Goal: Communication & Community: Answer question/provide support

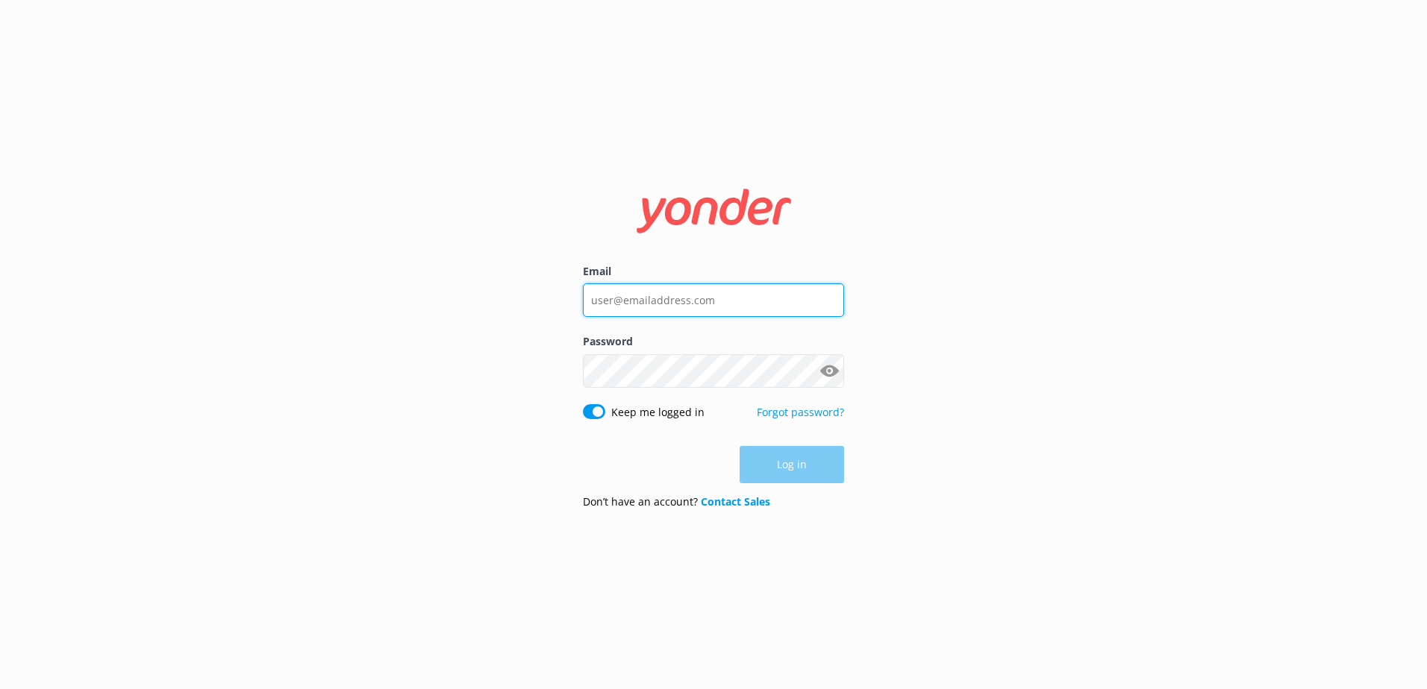
type input "[PERSON_NAME][EMAIL_ADDRESS][DOMAIN_NAME]"
click at [762, 461] on div "Log in" at bounding box center [713, 464] width 261 height 37
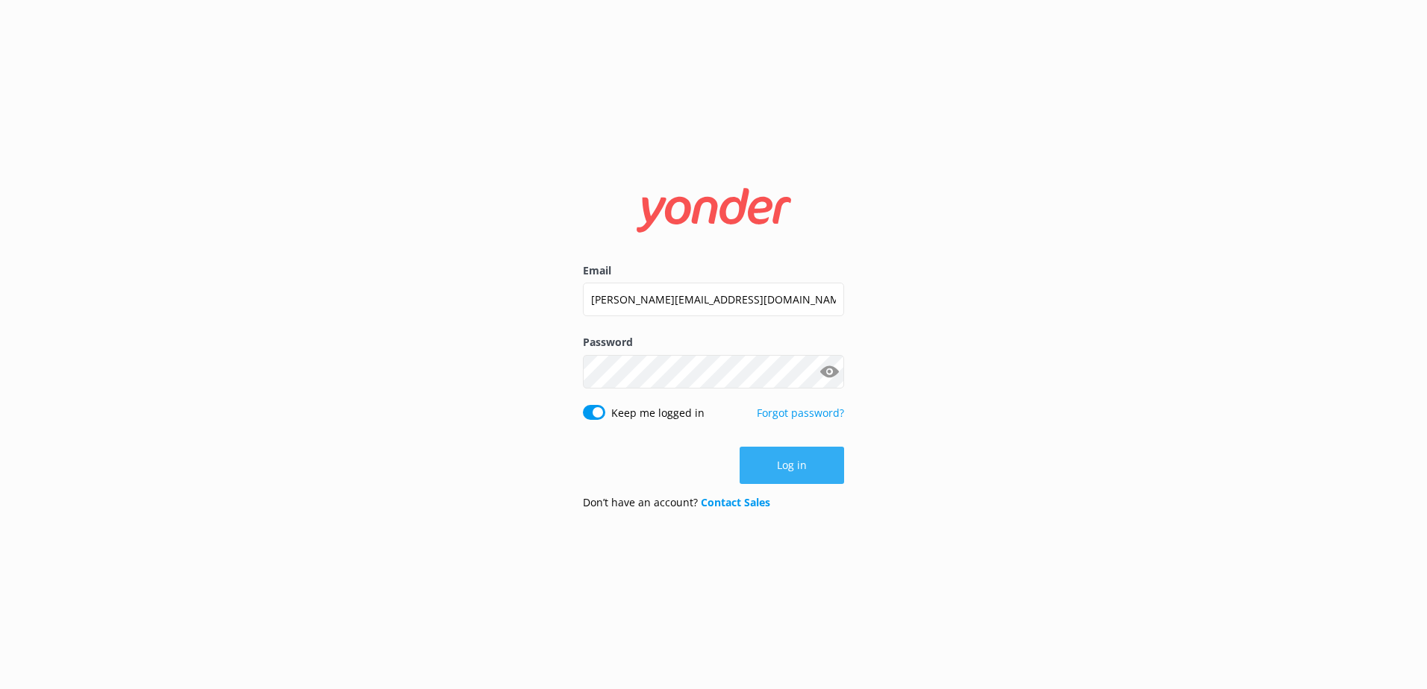
click at [761, 460] on button "Log in" at bounding box center [791, 465] width 104 height 37
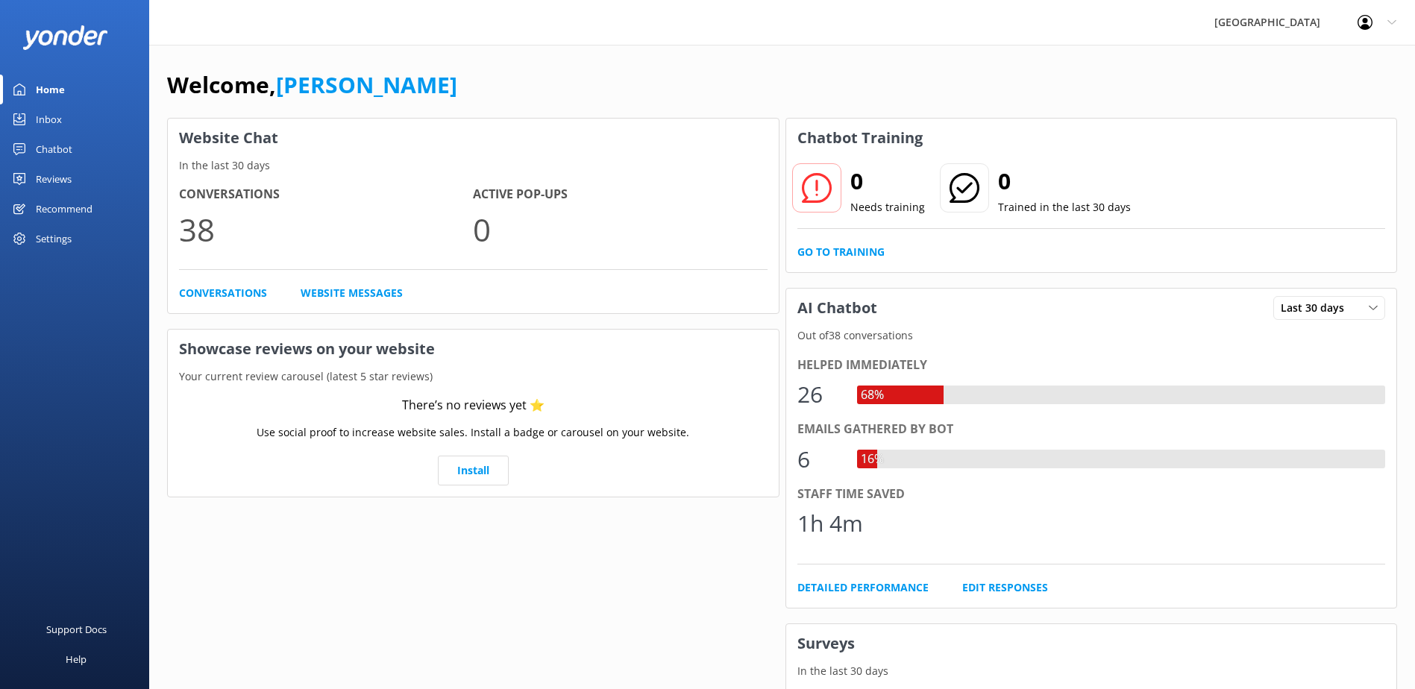
click at [60, 134] on div "Chatbot" at bounding box center [54, 149] width 37 height 30
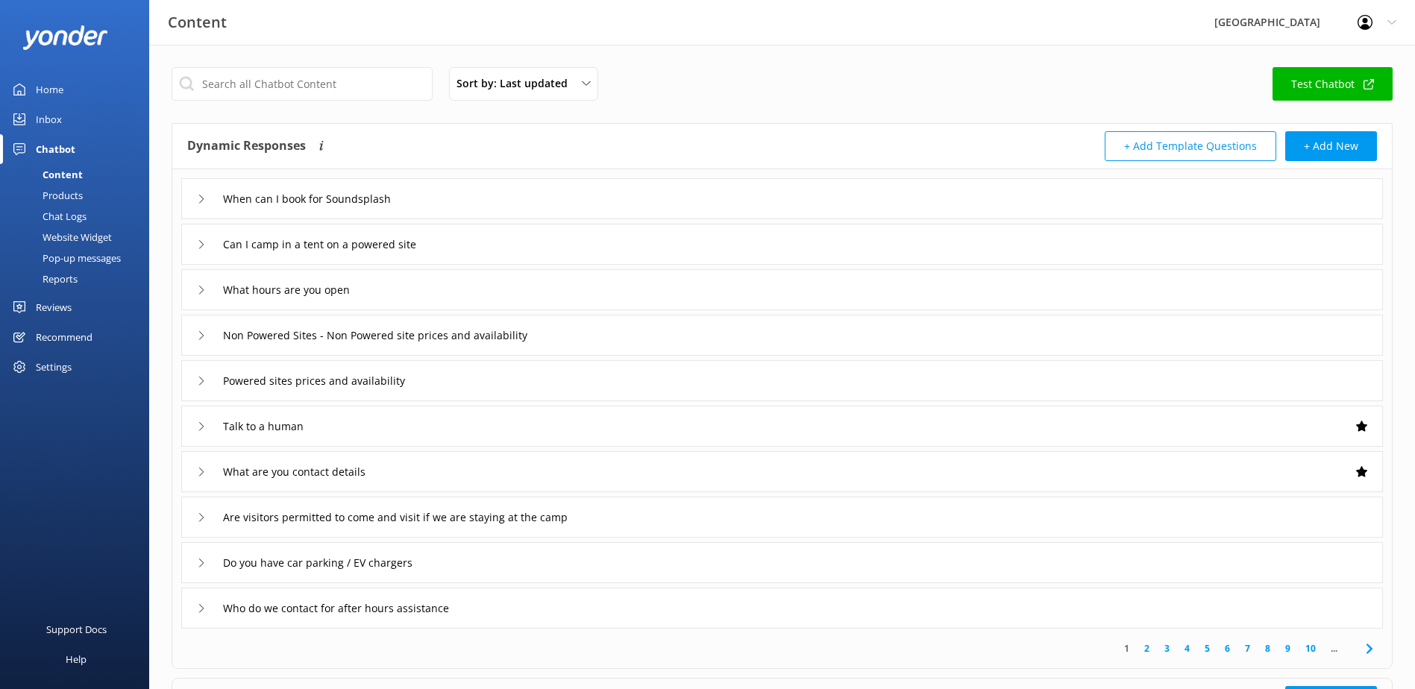
click at [56, 107] on div "Inbox" at bounding box center [49, 119] width 26 height 30
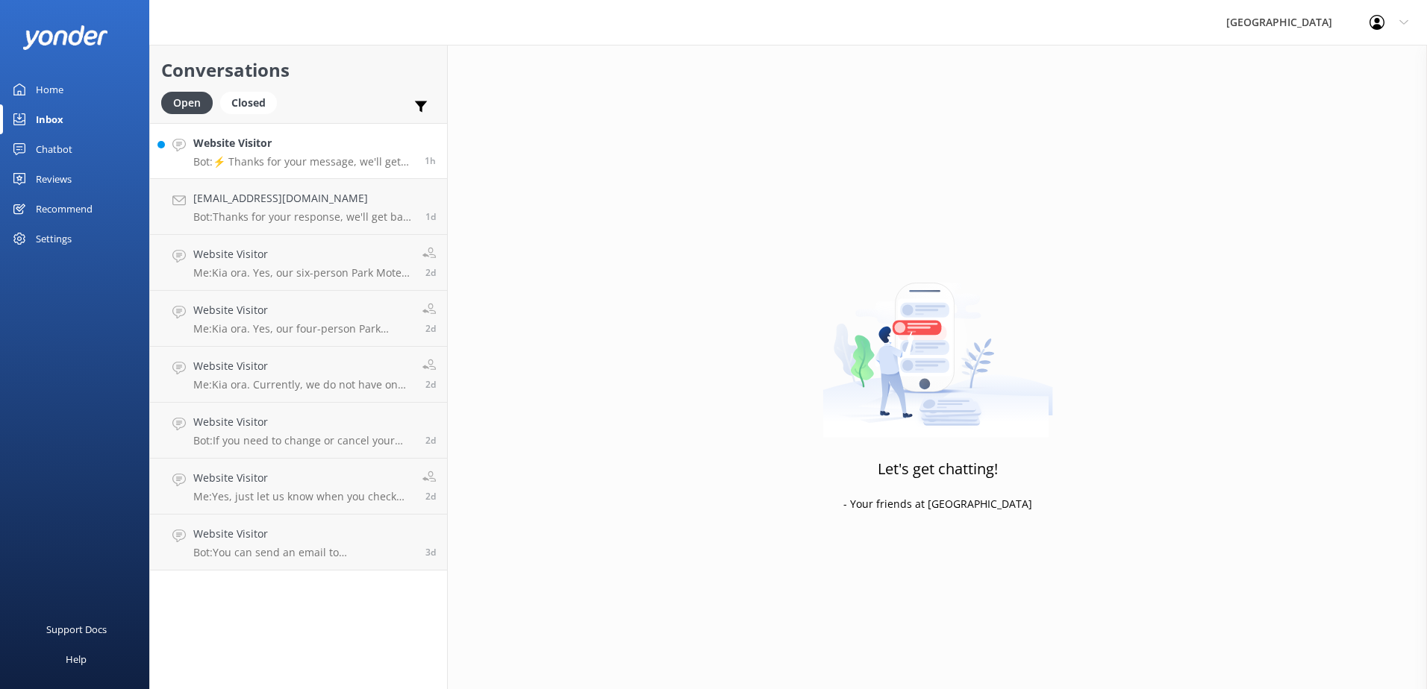
click at [267, 153] on div "Website Visitor Bot: ⚡ Thanks for your message, we'll get back to you as soon a…" at bounding box center [303, 151] width 220 height 32
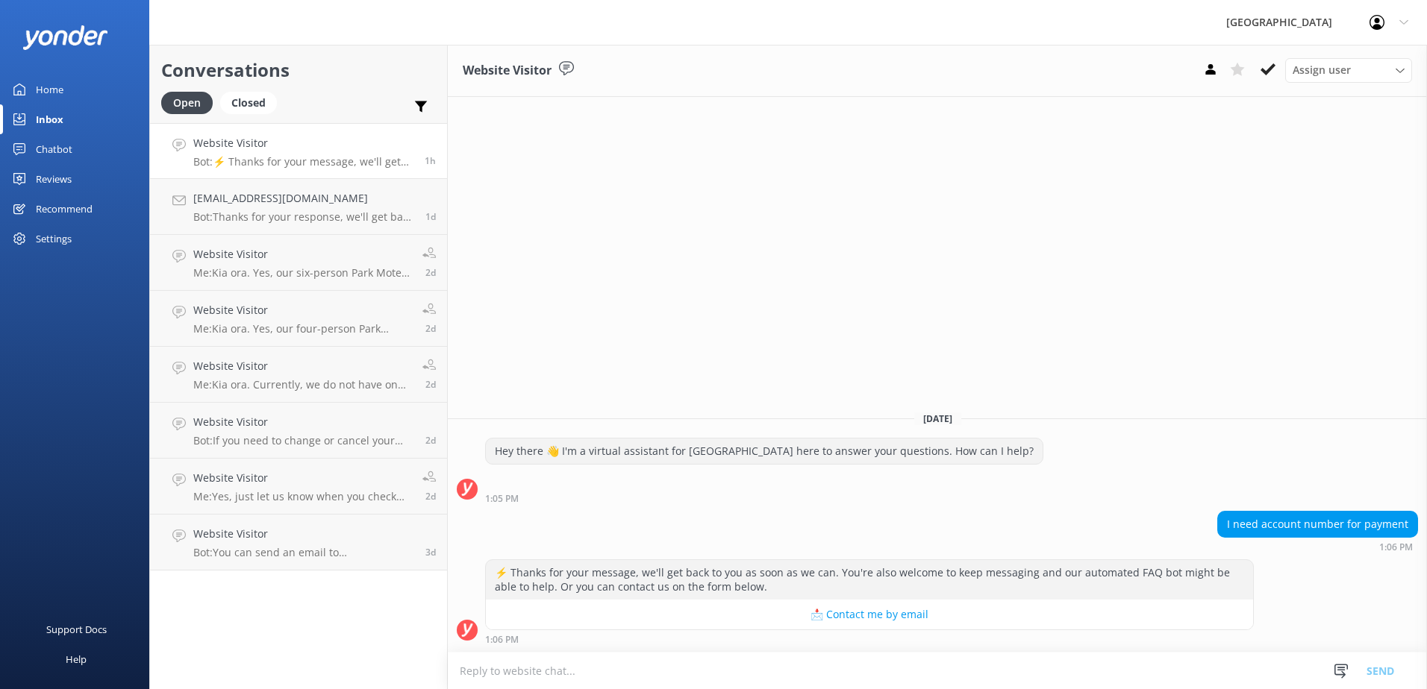
click at [1059, 673] on textarea at bounding box center [937, 671] width 979 height 37
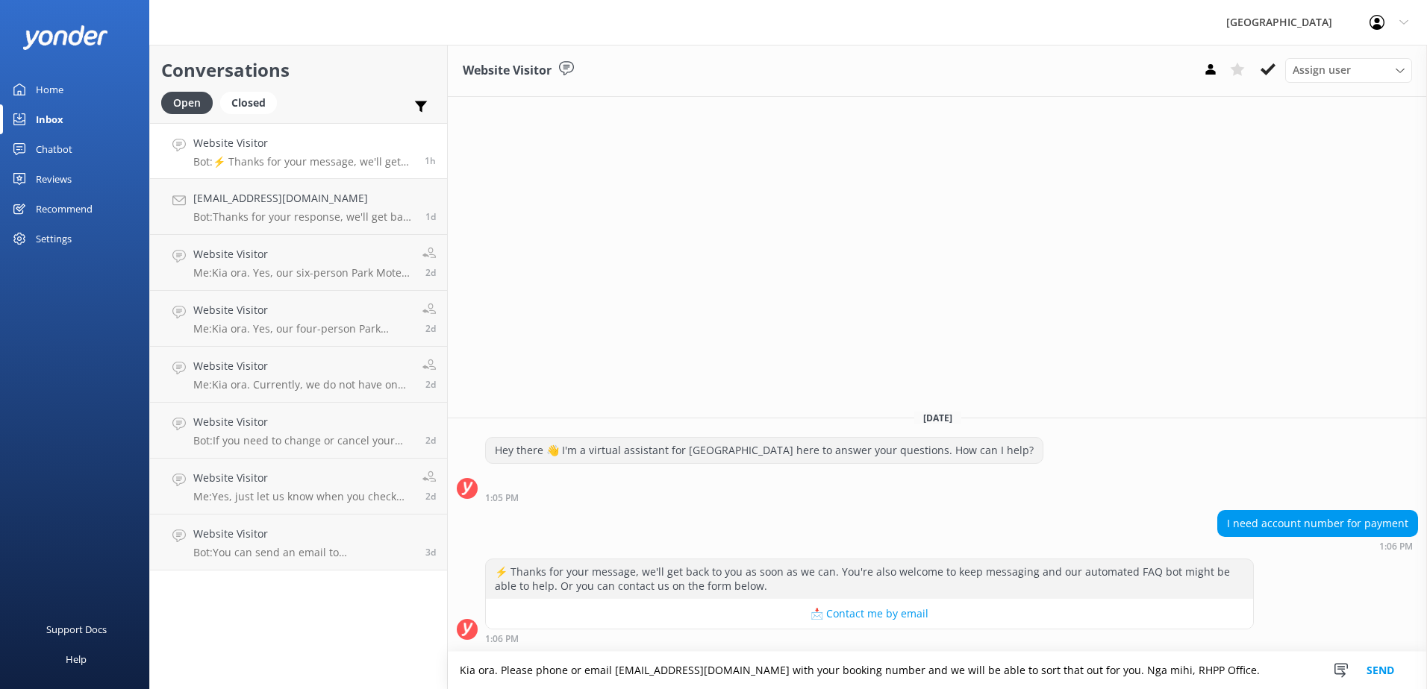
click at [1102, 667] on textarea "Kia ora. Please phone or email stay@raglanholidaypark.co.nz with your booking n…" at bounding box center [937, 670] width 979 height 37
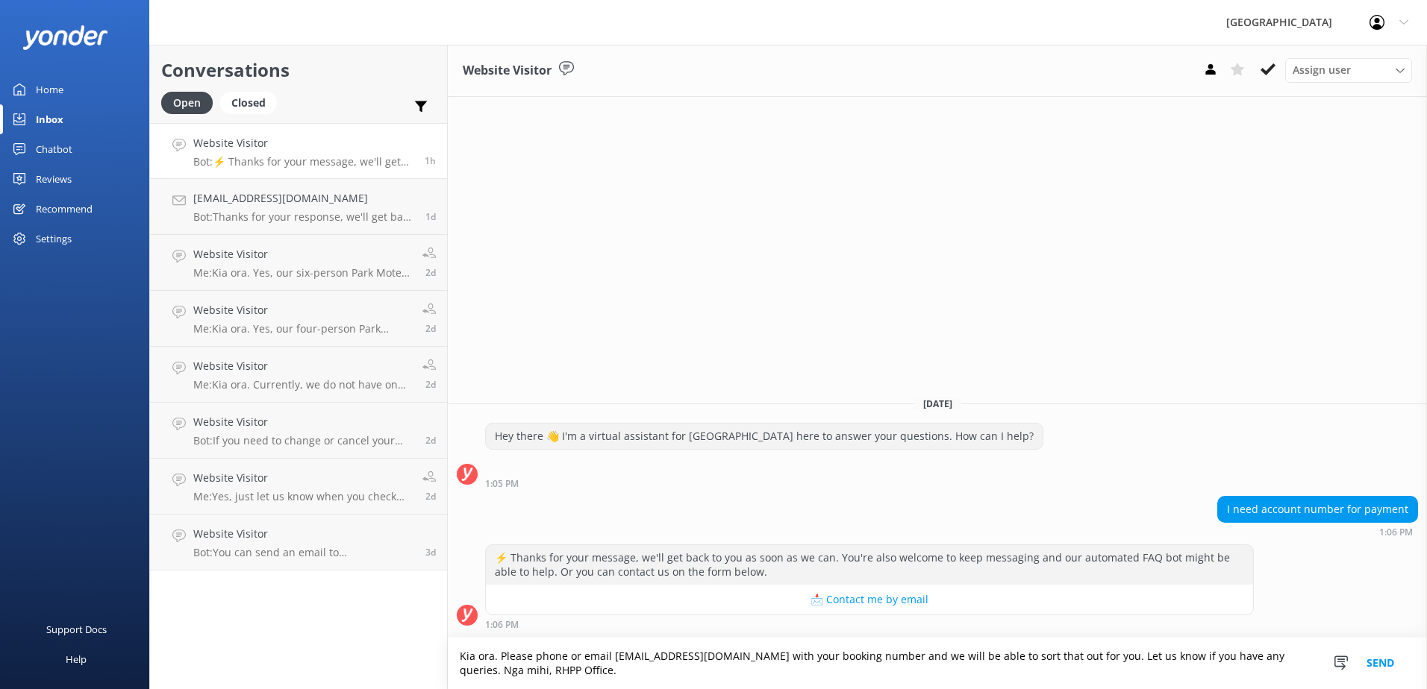
click at [568, 657] on textarea "Kia ora. Please phone or email stay@raglanholidaypark.co.nz with your booking n…" at bounding box center [937, 663] width 979 height 51
drag, startPoint x: 1007, startPoint y: 657, endPoint x: 1057, endPoint y: 654, distance: 50.1
click at [1057, 654] on textarea "Kia ora. Please phone 07 825 8283 or email stay@raglanholidaypark.co.nz with yo…" at bounding box center [937, 663] width 979 height 51
click at [1072, 662] on textarea "Kia ora. Please phone 07 825 8283 or email stay@raglanholidaypark.co.nz with yo…" at bounding box center [937, 663] width 979 height 51
click at [1142, 669] on textarea "Kia ora. Please phone [PHONE_NUMBER] or email [EMAIL_ADDRESS][DOMAIN_NAME] with…" at bounding box center [937, 663] width 979 height 51
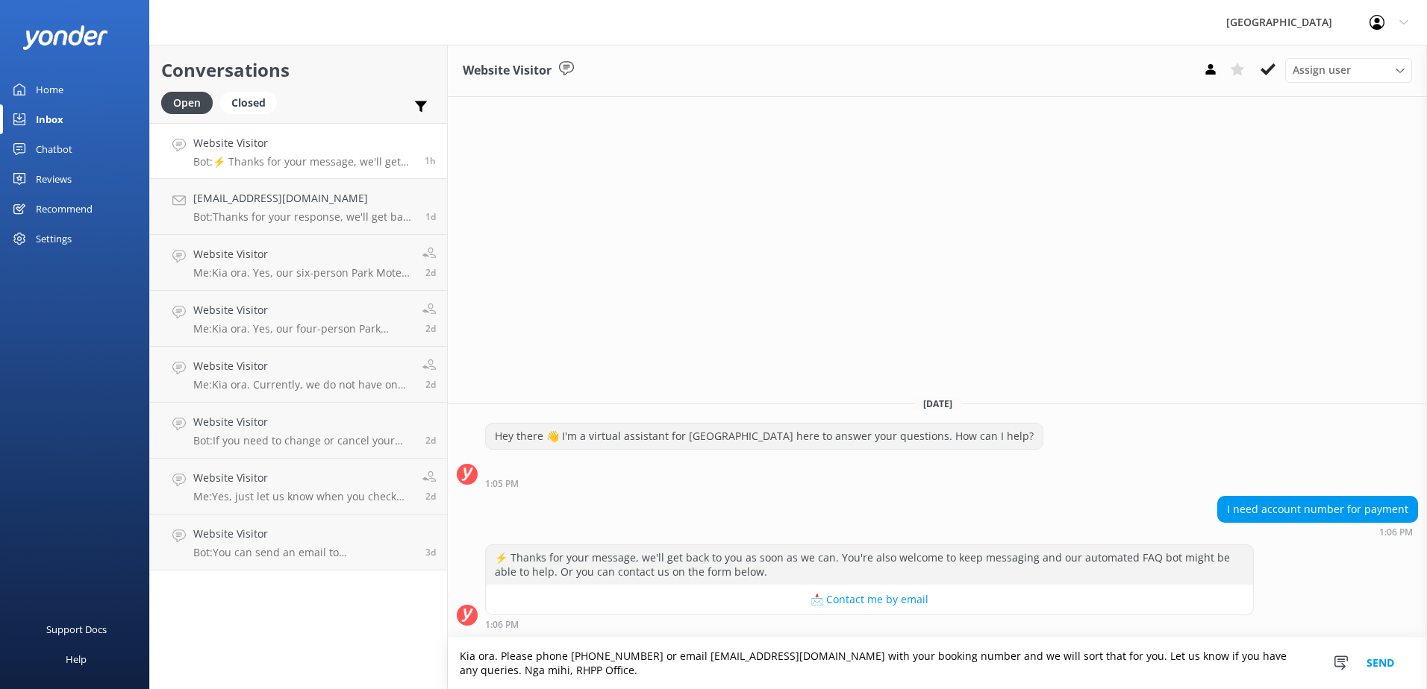
type textarea "Kia ora. Please phone [PHONE_NUMBER] or email [EMAIL_ADDRESS][DOMAIN_NAME] with…"
click at [1395, 663] on button "Send" at bounding box center [1380, 663] width 56 height 51
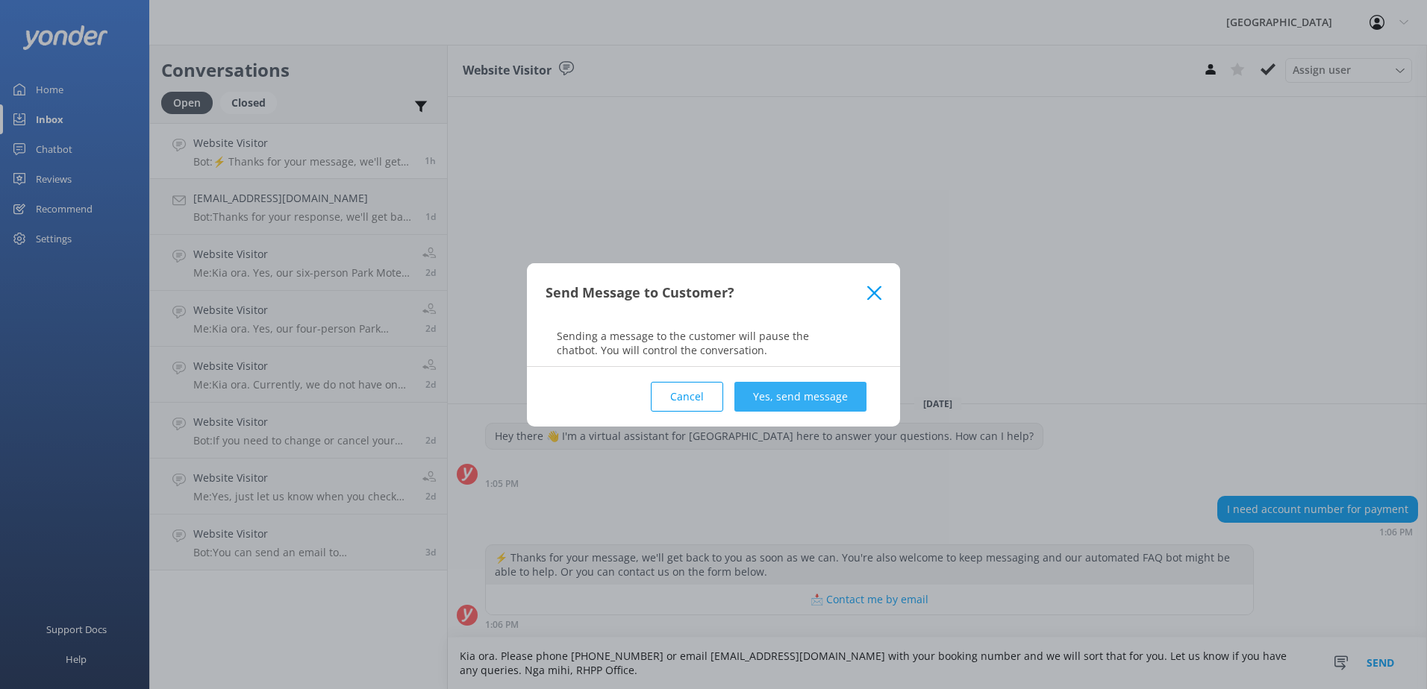
click at [821, 392] on button "Yes, send message" at bounding box center [800, 397] width 132 height 30
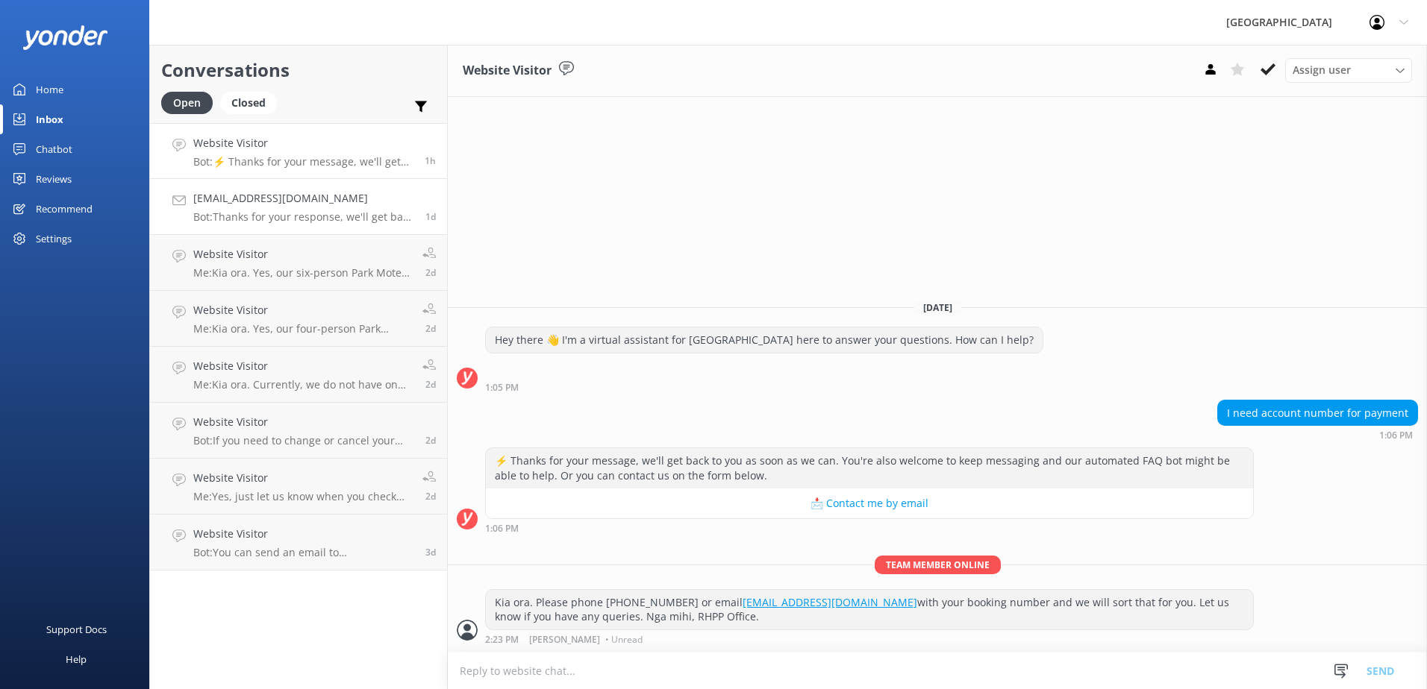
click at [270, 234] on link "kishorebvvk@gmail.com Bot: Thanks for your response, we'll get back to you as s…" at bounding box center [298, 207] width 297 height 56
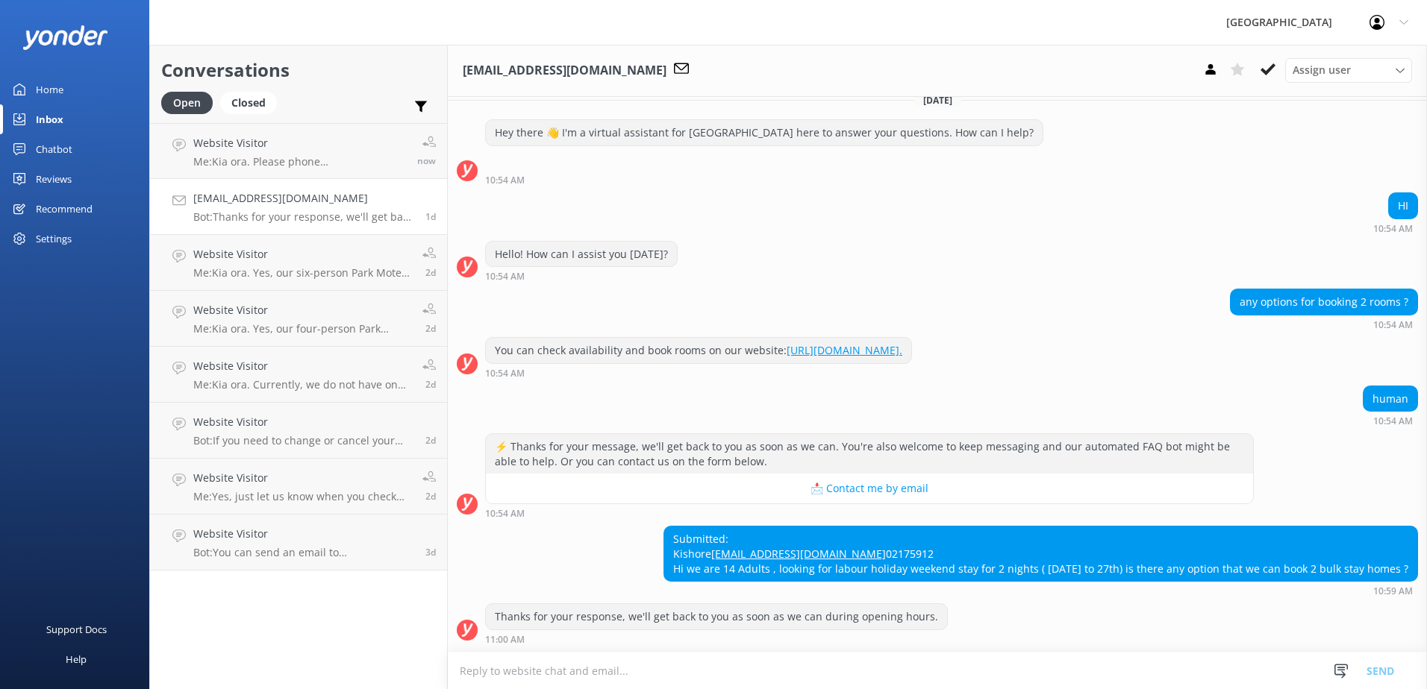
scroll to position [46, 0]
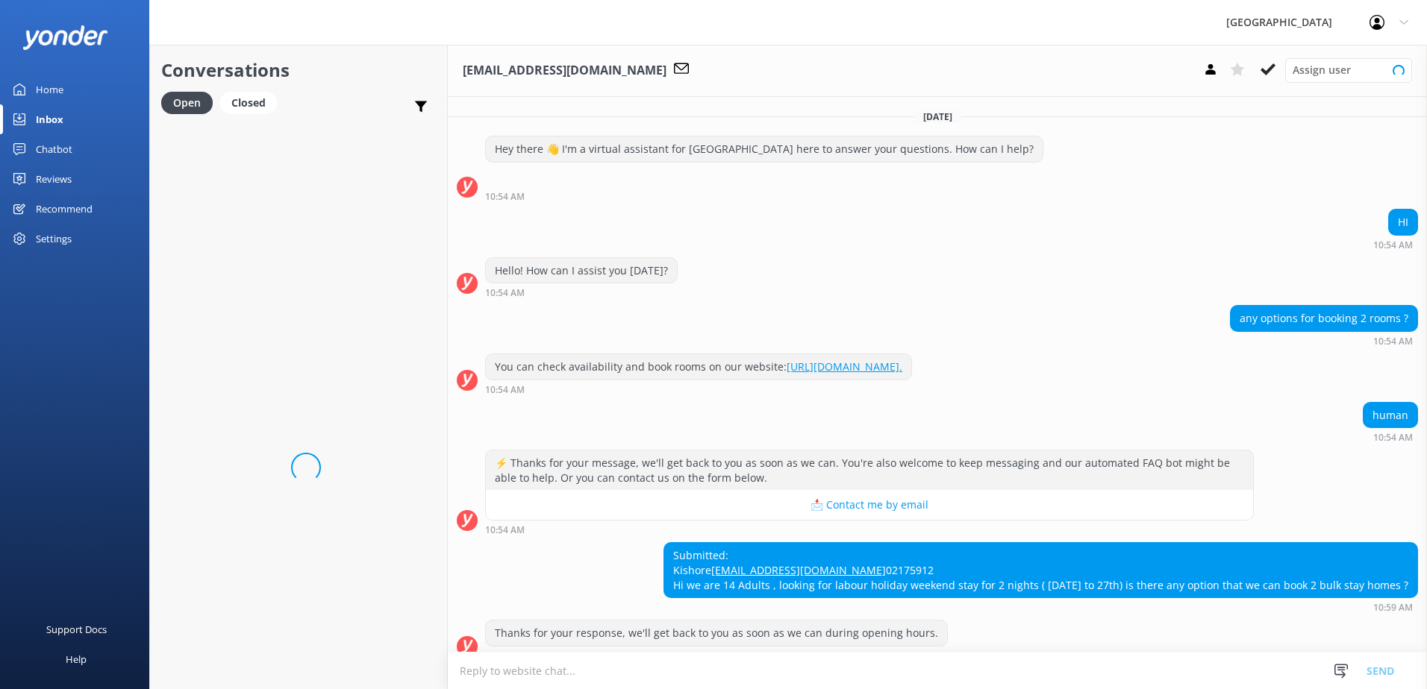
scroll to position [46, 0]
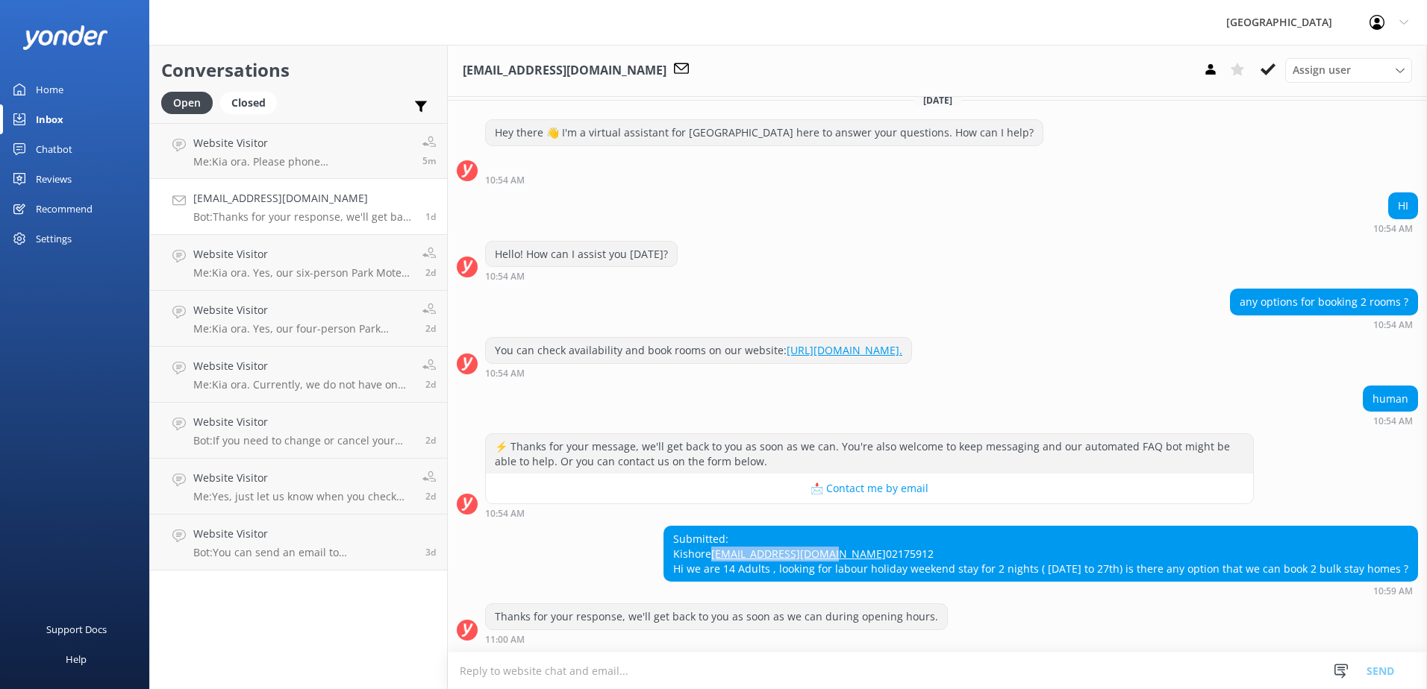
drag, startPoint x: 797, startPoint y: 538, endPoint x: 672, endPoint y: 542, distance: 124.7
click at [672, 542] on div "Submitted: [PERSON_NAME] [PERSON_NAME][EMAIL_ADDRESS][DOMAIN_NAME] 02175912 Hi …" at bounding box center [1040, 554] width 753 height 54
copy link "[EMAIL_ADDRESS][DOMAIN_NAME]"
click at [834, 508] on div "10:54 AM" at bounding box center [869, 513] width 769 height 10
click at [734, 667] on textarea at bounding box center [937, 671] width 979 height 37
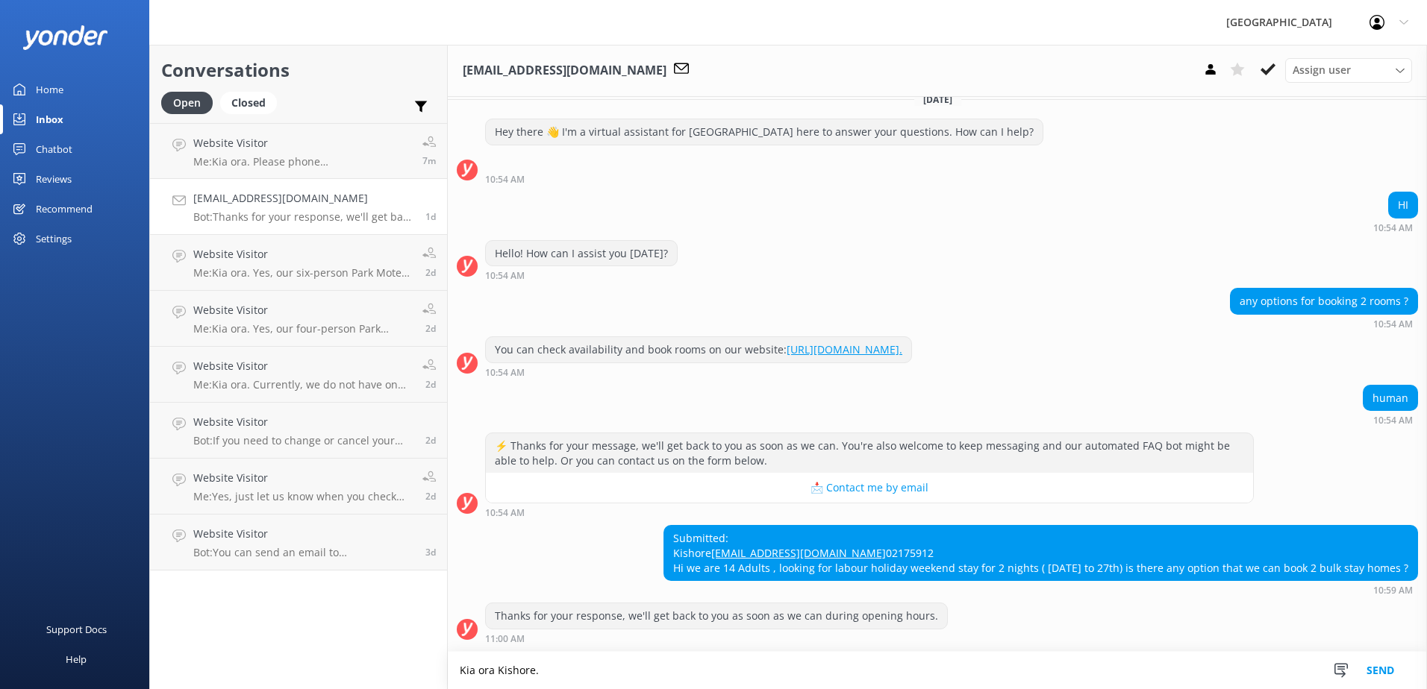
scroll to position [46, 0]
click at [847, 672] on textarea "Kia ora Kishore. For arrival [DATE] 25th and departure [DATE], we have 1 Touris…" at bounding box center [937, 670] width 979 height 37
click at [960, 672] on textarea "Kia ora Kishore. For arrival [DATE] 25th and departure [DATE], the only units w…" at bounding box center [937, 670] width 979 height 37
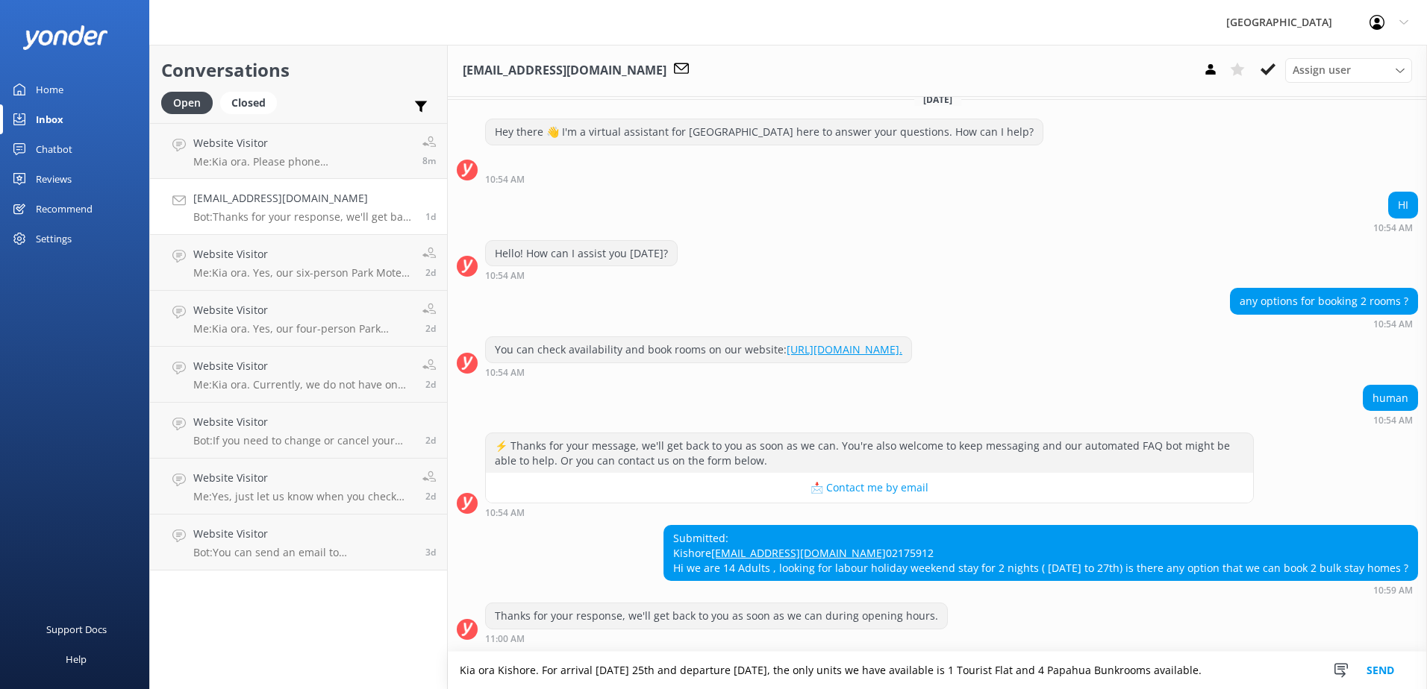
click at [1257, 666] on textarea "Kia ora Kishore. For arrival [DATE] 25th and departure [DATE], the only units w…" at bounding box center [937, 670] width 979 height 37
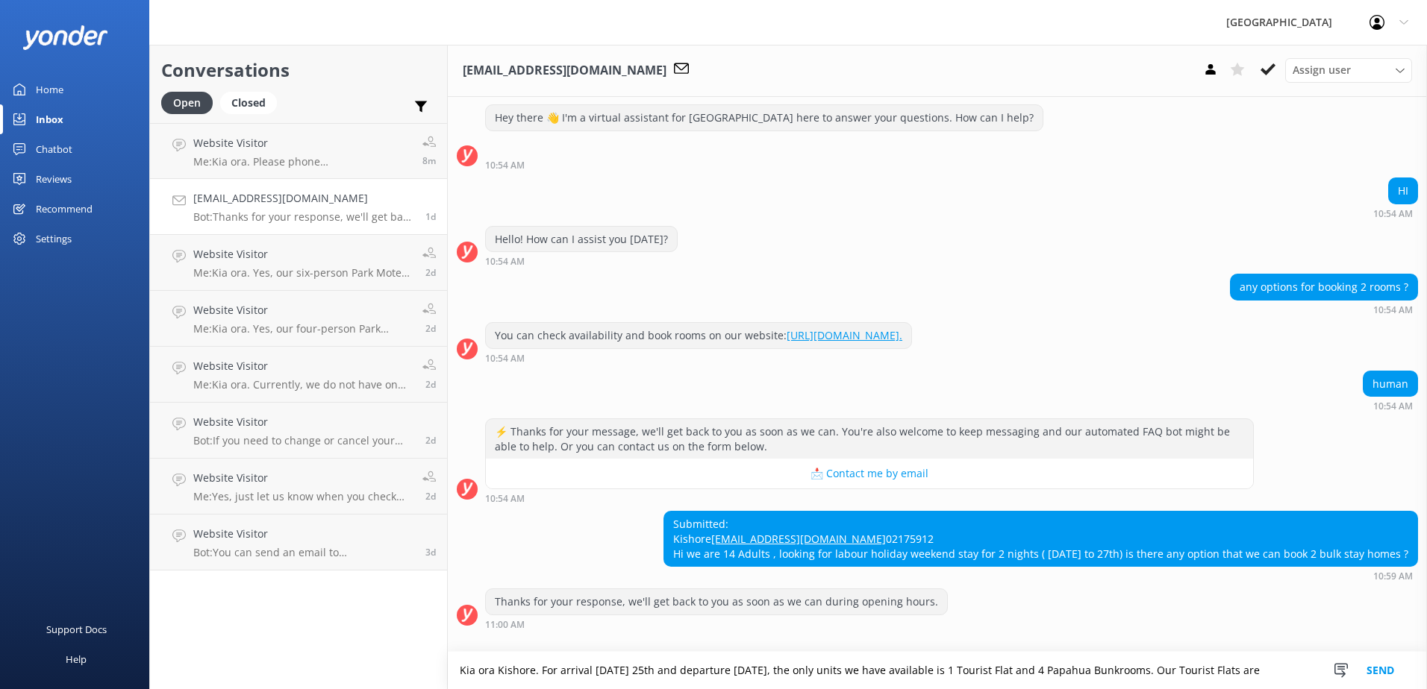
scroll to position [60, 0]
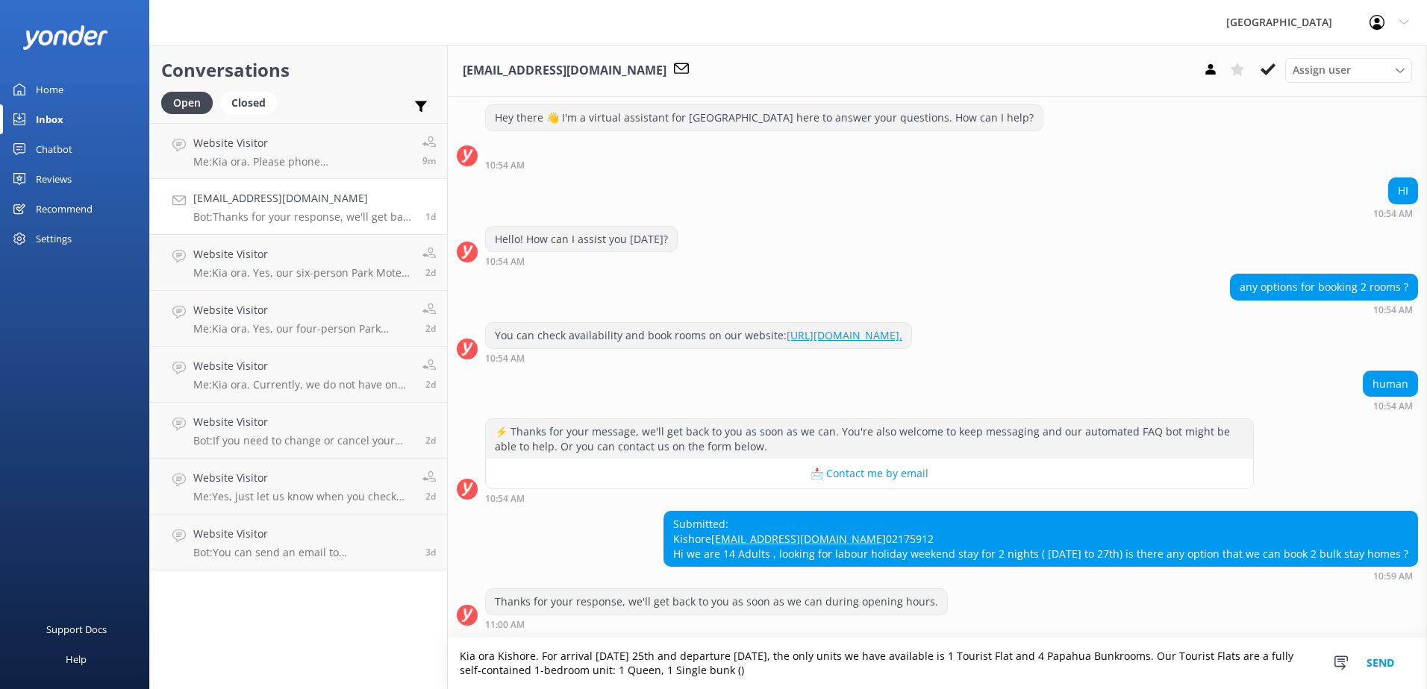
click at [659, 670] on textarea "Kia ora Kishore. For arrival [DATE] 25th and departure [DATE], the only units w…" at bounding box center [937, 663] width 979 height 51
click at [814, 670] on textarea "Kia ora Kishore. For arrival [DATE] 25th and departure [DATE], the only units w…" at bounding box center [937, 663] width 979 height 51
click at [912, 672] on textarea "Kia ora Kishore. For arrival [DATE] 25th and departure [DATE], the only units w…" at bounding box center [937, 663] width 979 height 51
click at [1018, 676] on textarea "Kia ora Kishore. For arrival [DATE] 25th and departure [DATE], the only units w…" at bounding box center [937, 663] width 979 height 51
click at [1151, 674] on textarea "Kia ora Kishore. For arrival [DATE] 25th and departure [DATE], the only units w…" at bounding box center [937, 663] width 979 height 51
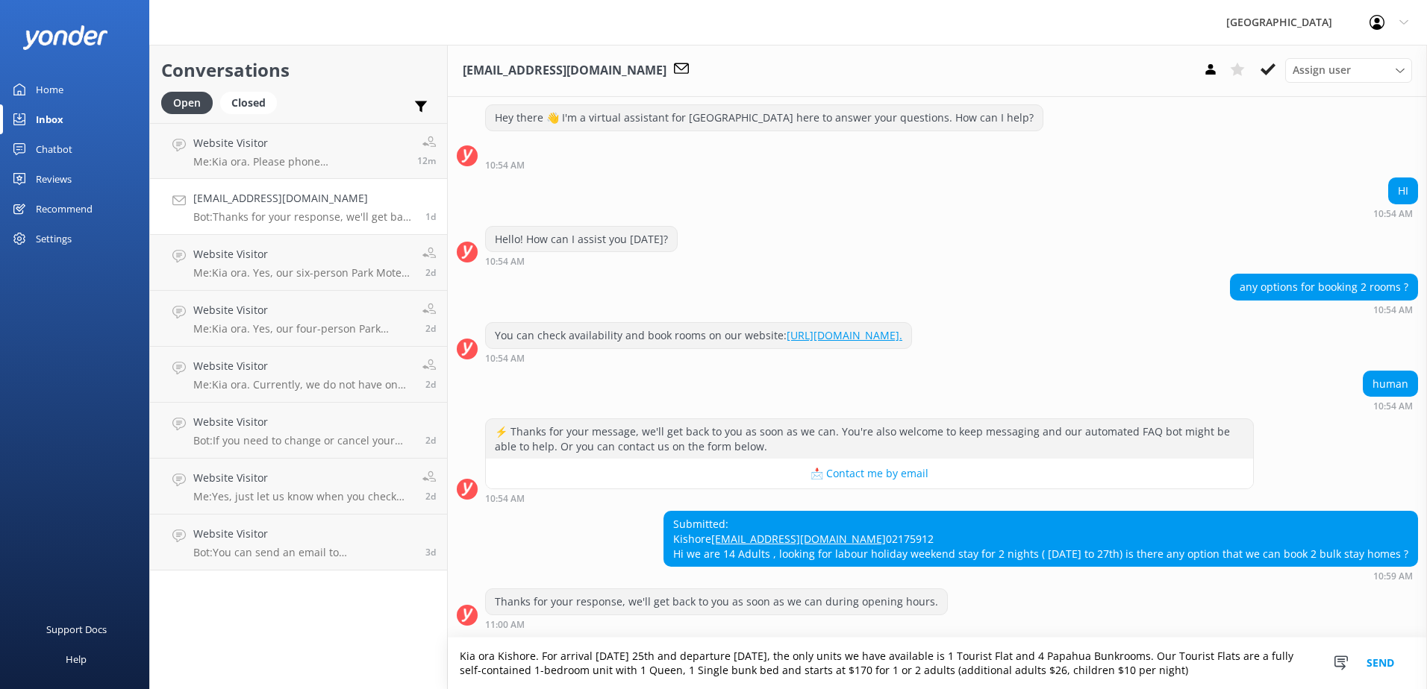
click at [1101, 674] on textarea "Kia ora Kishore. For arrival [DATE] 25th and departure [DATE], the only units w…" at bounding box center [937, 663] width 979 height 51
click at [1243, 674] on textarea "Kia ora Kishore. For arrival [DATE] 25th and departure [DATE], the only units w…" at bounding box center [937, 663] width 979 height 51
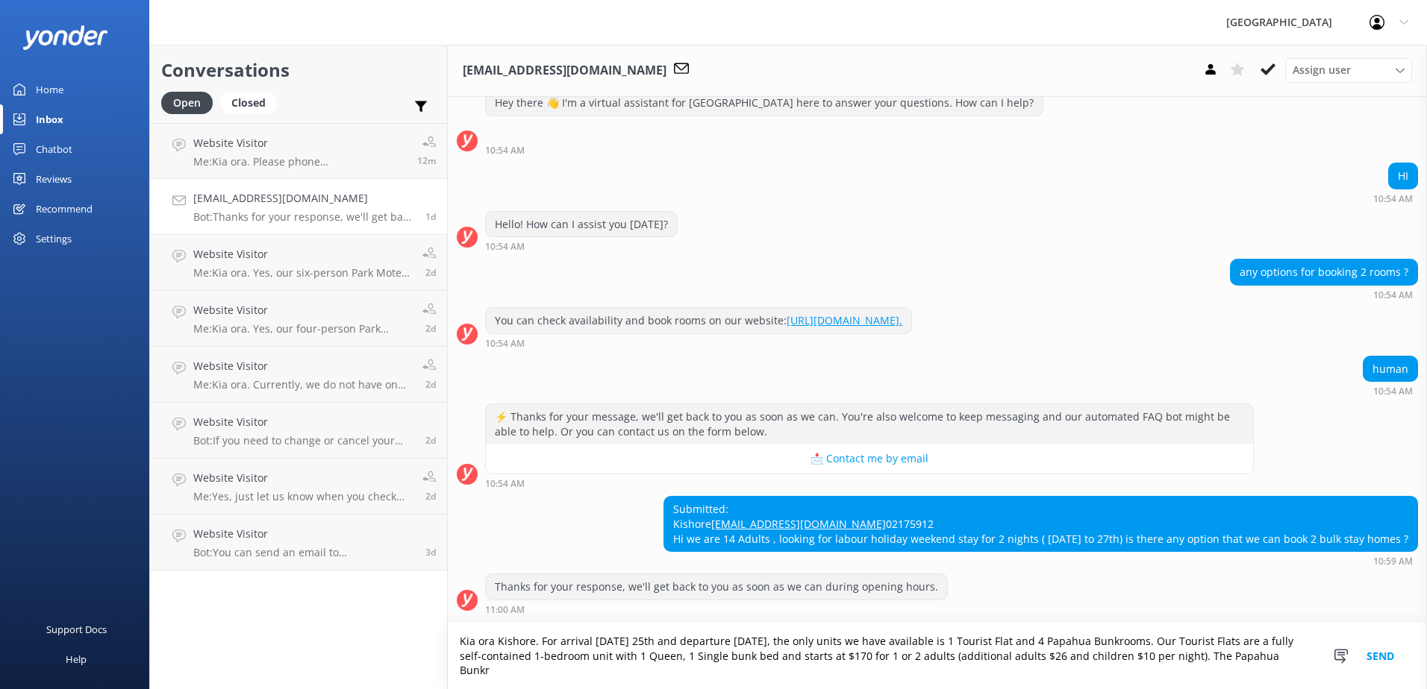
scroll to position [75, 0]
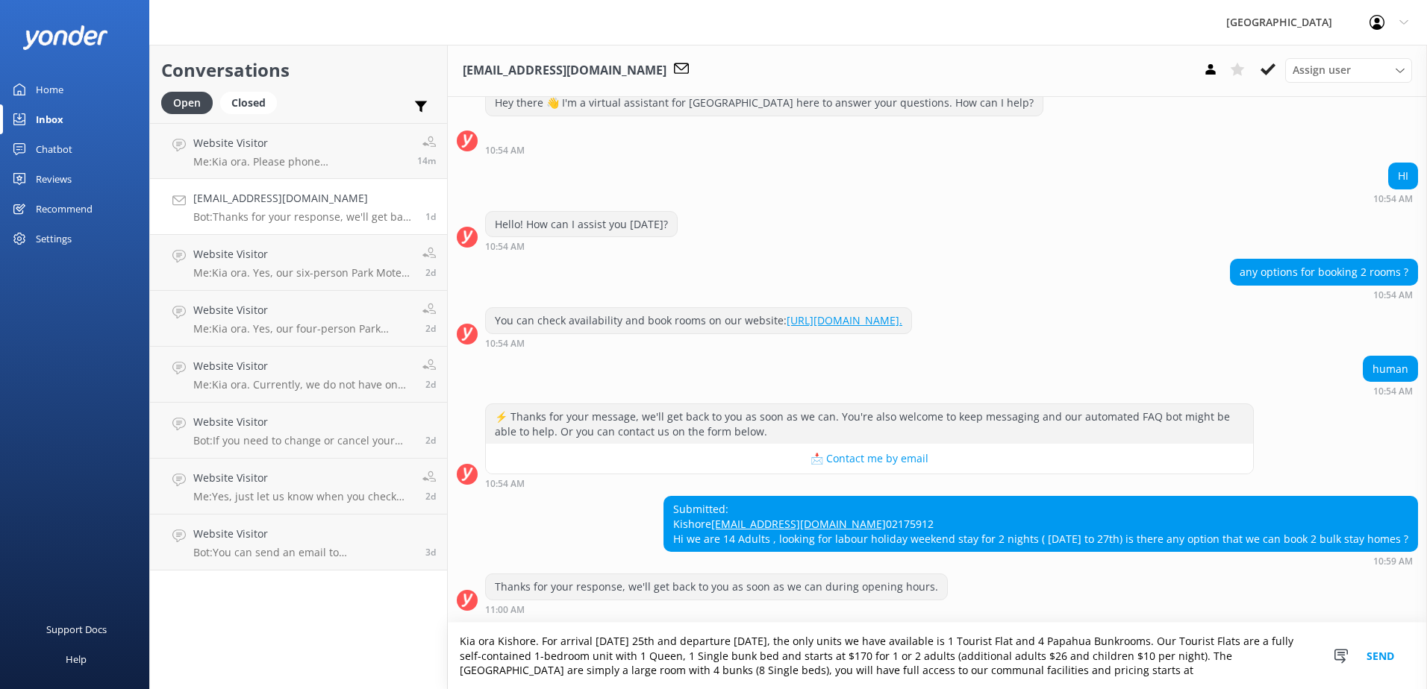
click at [1234, 675] on textarea "Kia ora Kishore. For arrival [DATE] 25th and departure [DATE], the only units w…" at bounding box center [937, 656] width 979 height 66
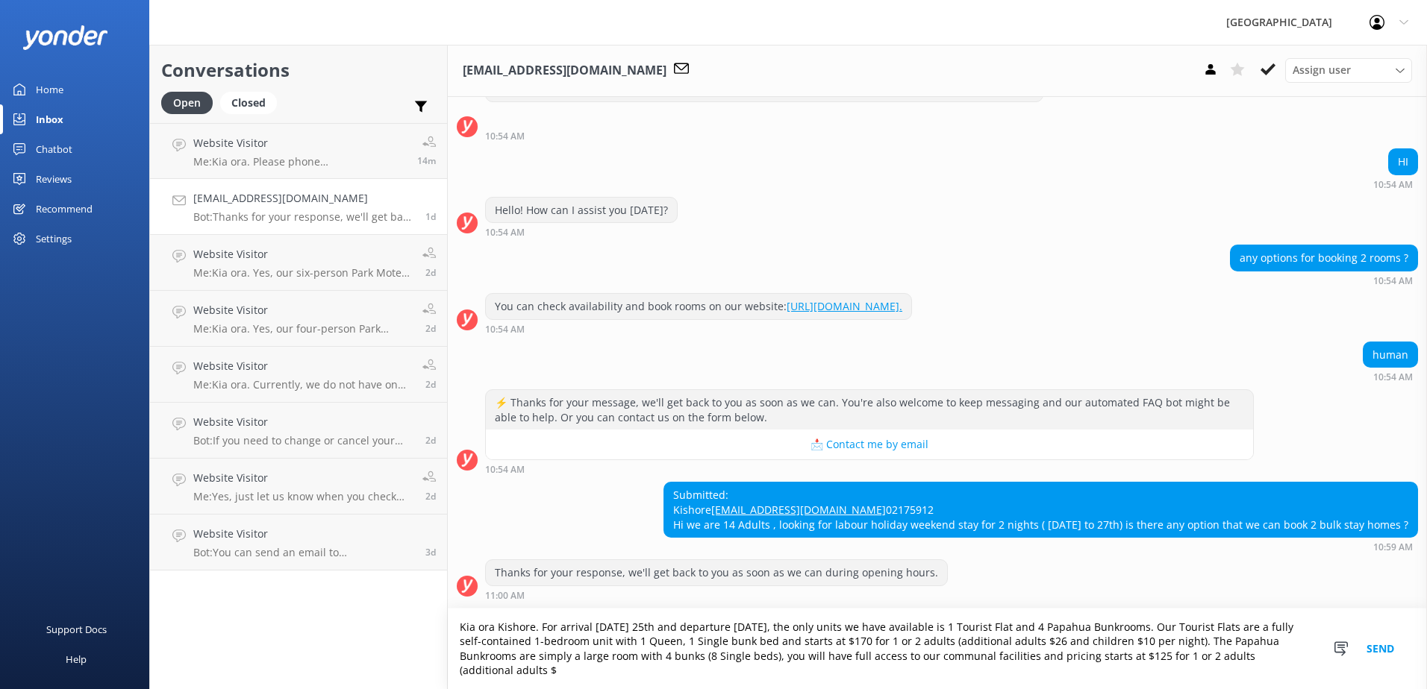
scroll to position [90, 0]
drag, startPoint x: 1181, startPoint y: 645, endPoint x: 1100, endPoint y: 648, distance: 81.4
click at [1100, 648] on textarea "Kia ora Kishore. For arrival [DATE] 25th and departure [DATE], the only units w…" at bounding box center [937, 649] width 979 height 81
click at [498, 673] on textarea "Kia ora Kishore. For arrival [DATE] 25th and departure [DATE], the only units w…" at bounding box center [937, 649] width 979 height 81
type textarea "Kia ora Kishore. For arrival [DATE] 25th and departure [DATE], the only units w…"
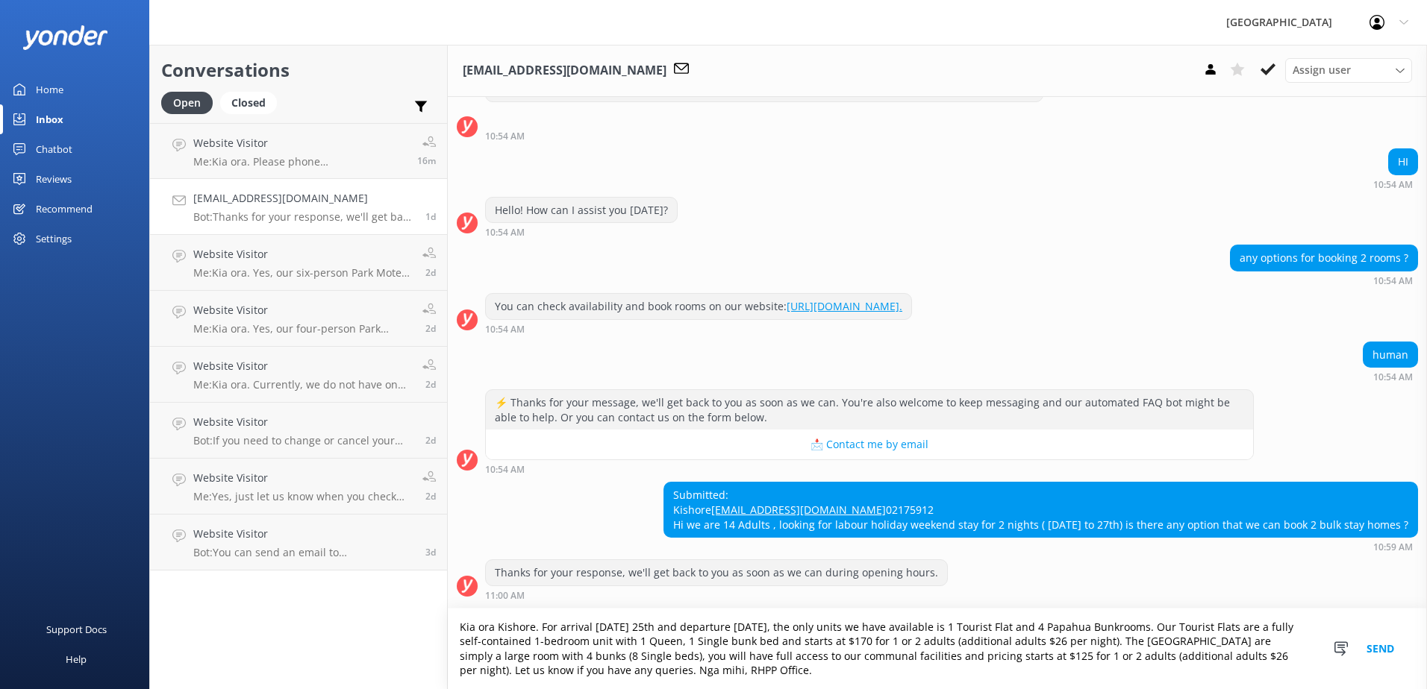
click at [1392, 649] on button "Send" at bounding box center [1380, 649] width 56 height 81
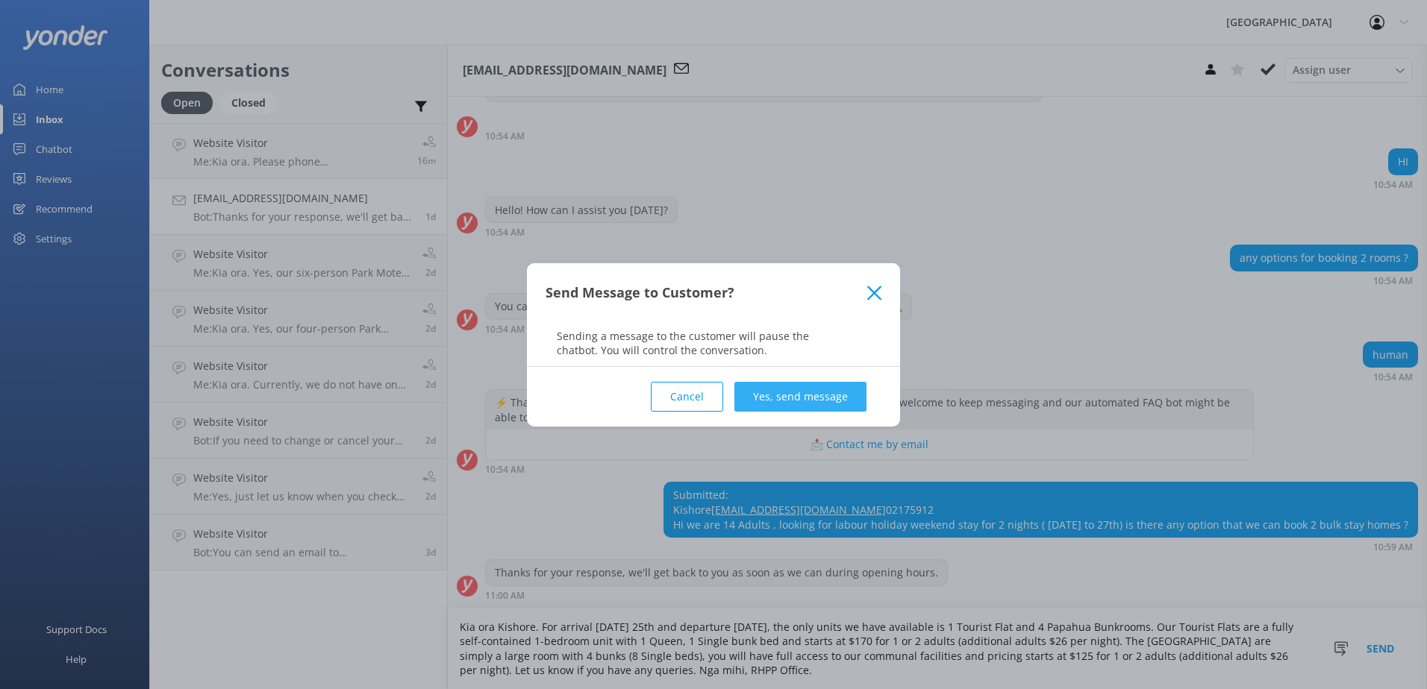
click at [820, 403] on button "Yes, send message" at bounding box center [800, 397] width 132 height 30
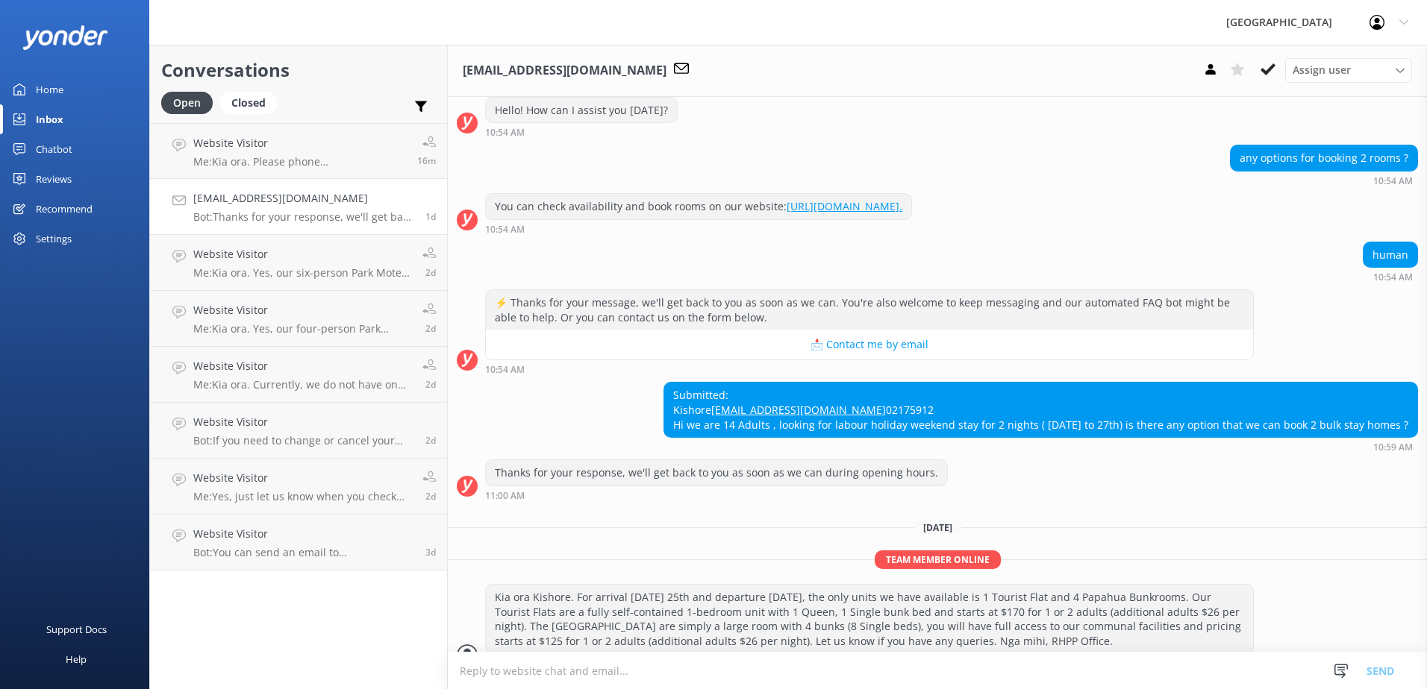
scroll to position [214, 0]
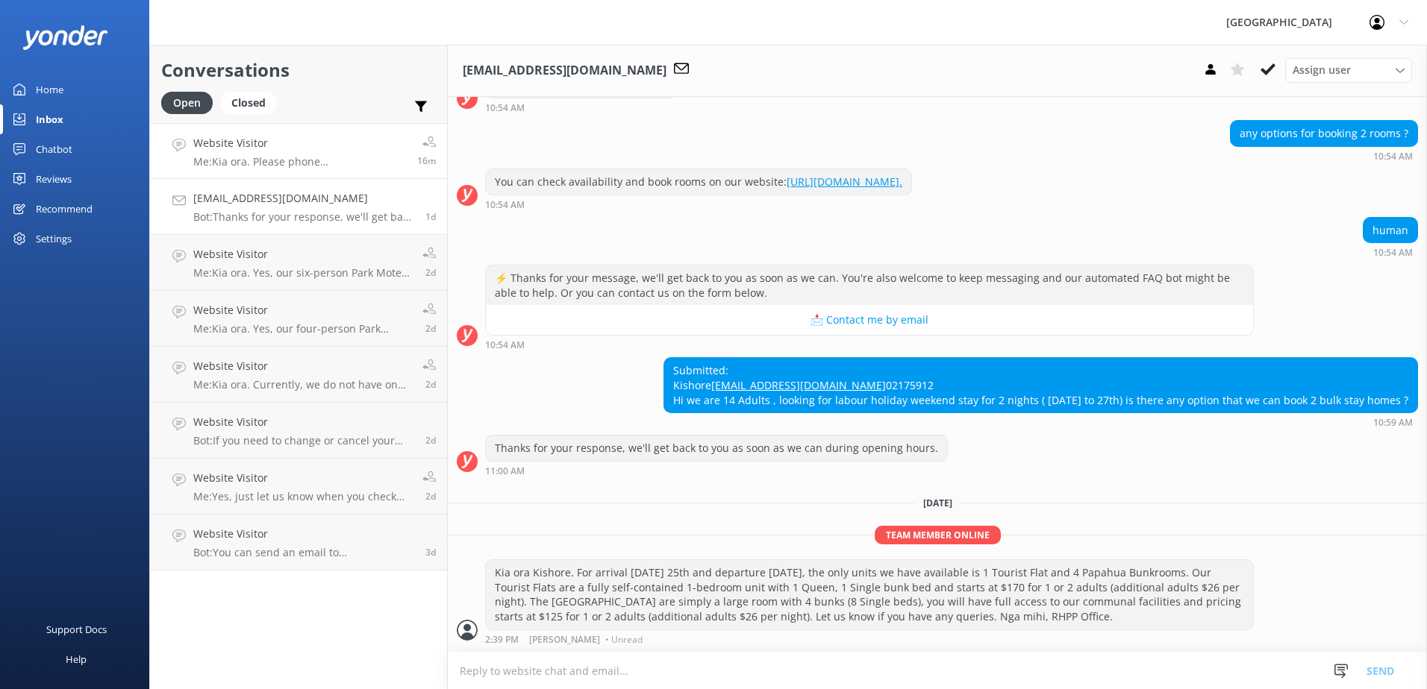
click at [285, 165] on p "Me: Kia ora. Please phone [PHONE_NUMBER] or email [EMAIL_ADDRESS][DOMAIN_NAME] …" at bounding box center [299, 161] width 213 height 13
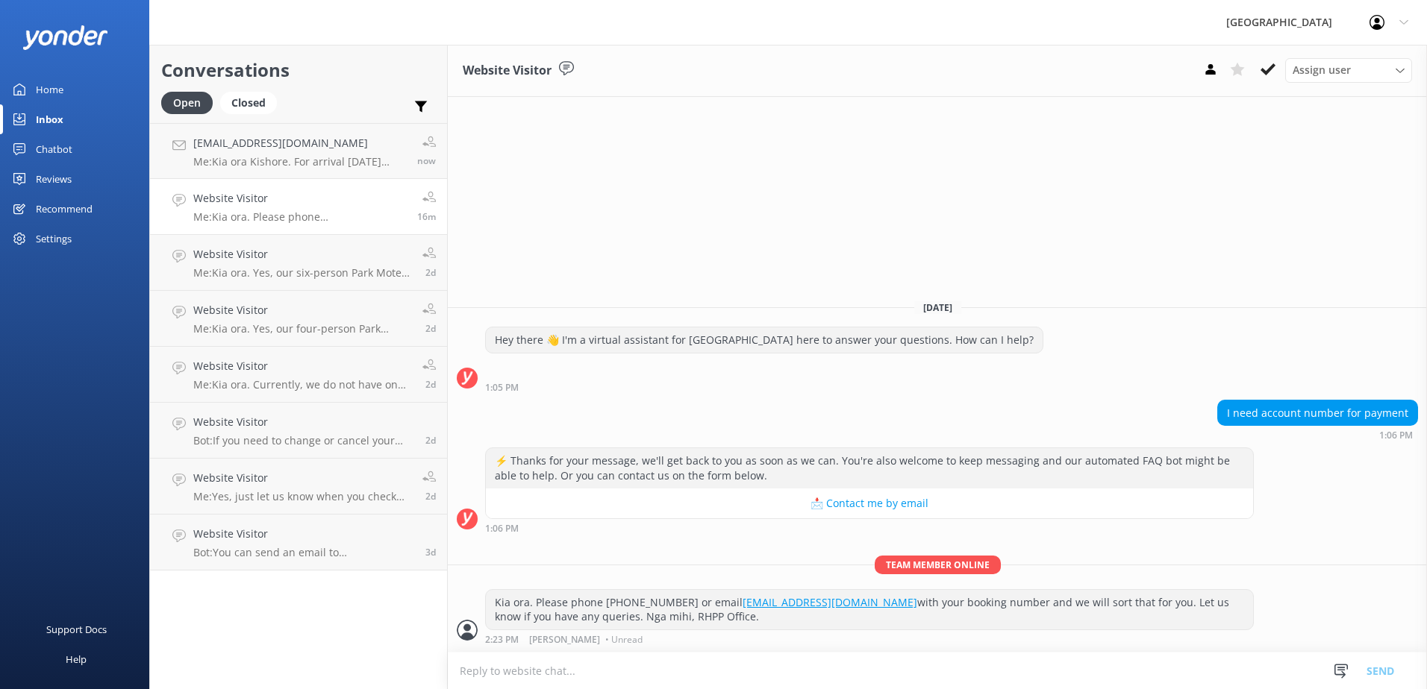
click at [288, 196] on h4 "Website Visitor" at bounding box center [299, 198] width 213 height 16
click at [303, 255] on h4 "Website Visitor" at bounding box center [302, 254] width 218 height 16
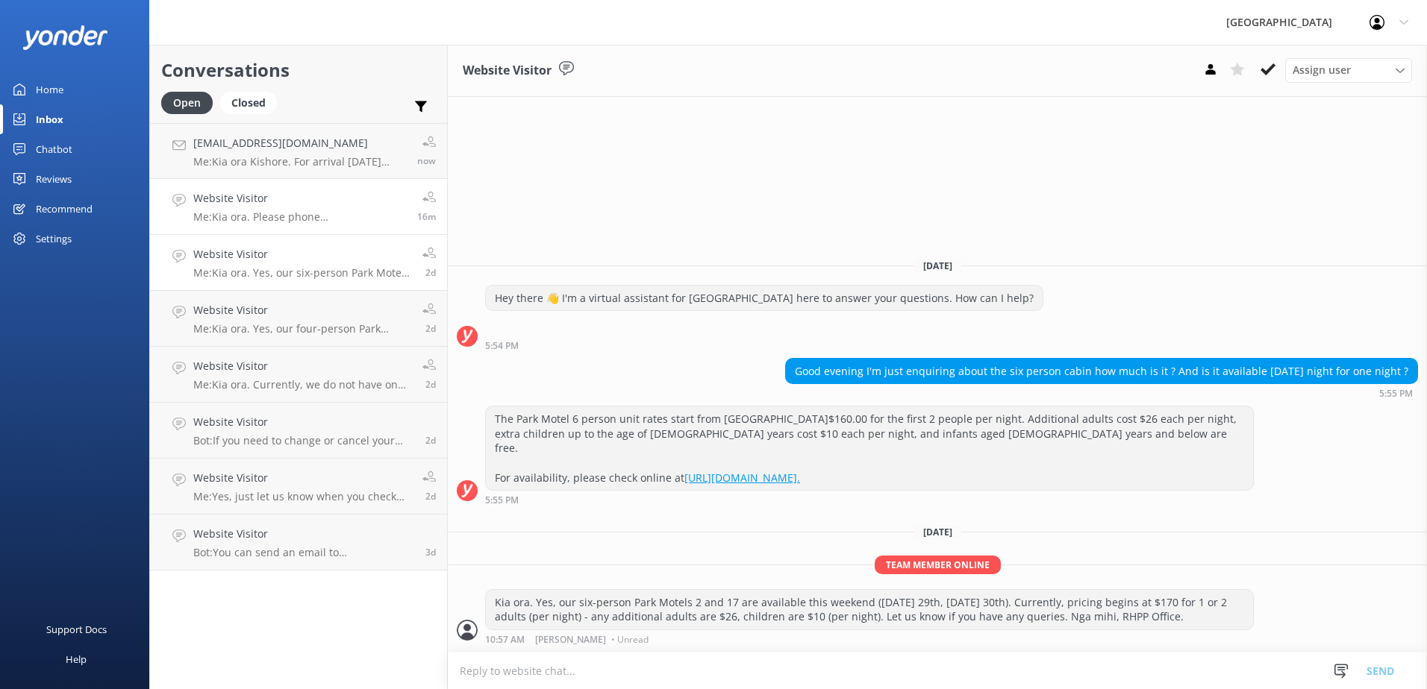
click at [304, 231] on link "Website Visitor Me: Kia ora. Please phone [PHONE_NUMBER] or email [EMAIL_ADDRES…" at bounding box center [298, 207] width 297 height 56
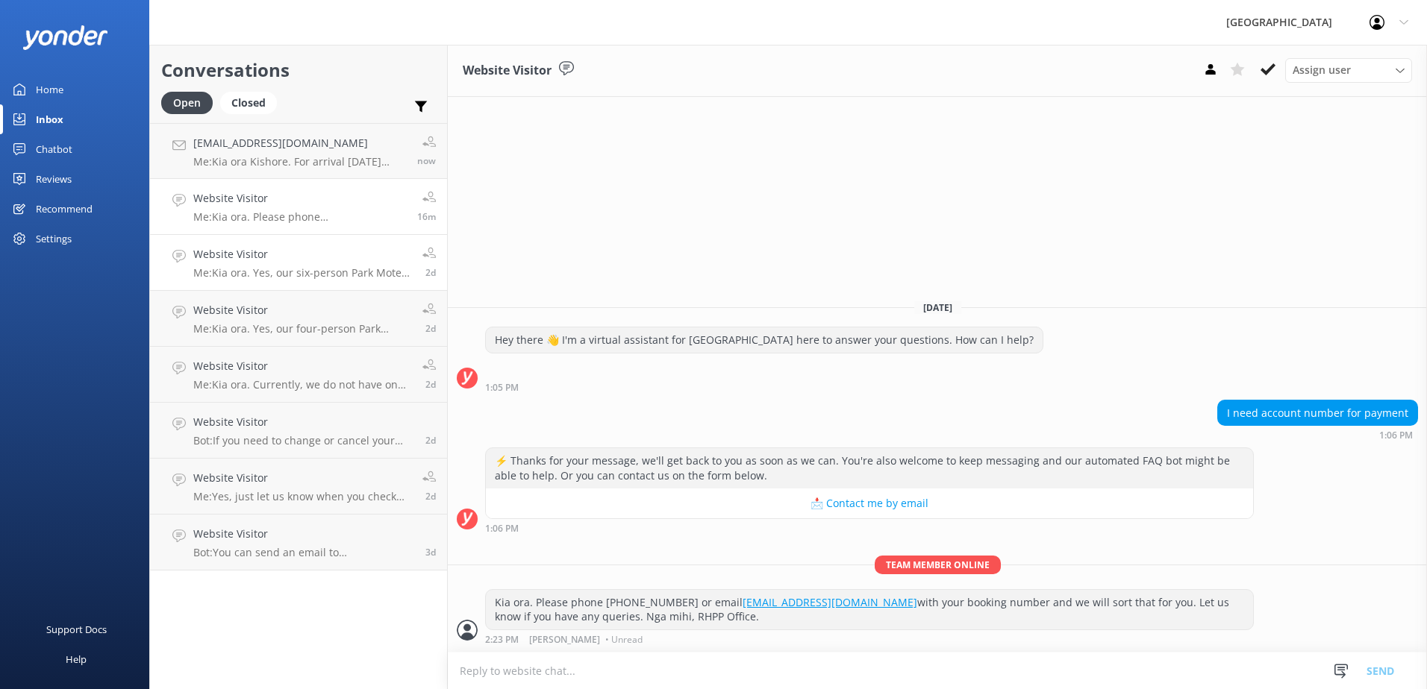
click at [308, 258] on h4 "Website Visitor" at bounding box center [302, 254] width 218 height 16
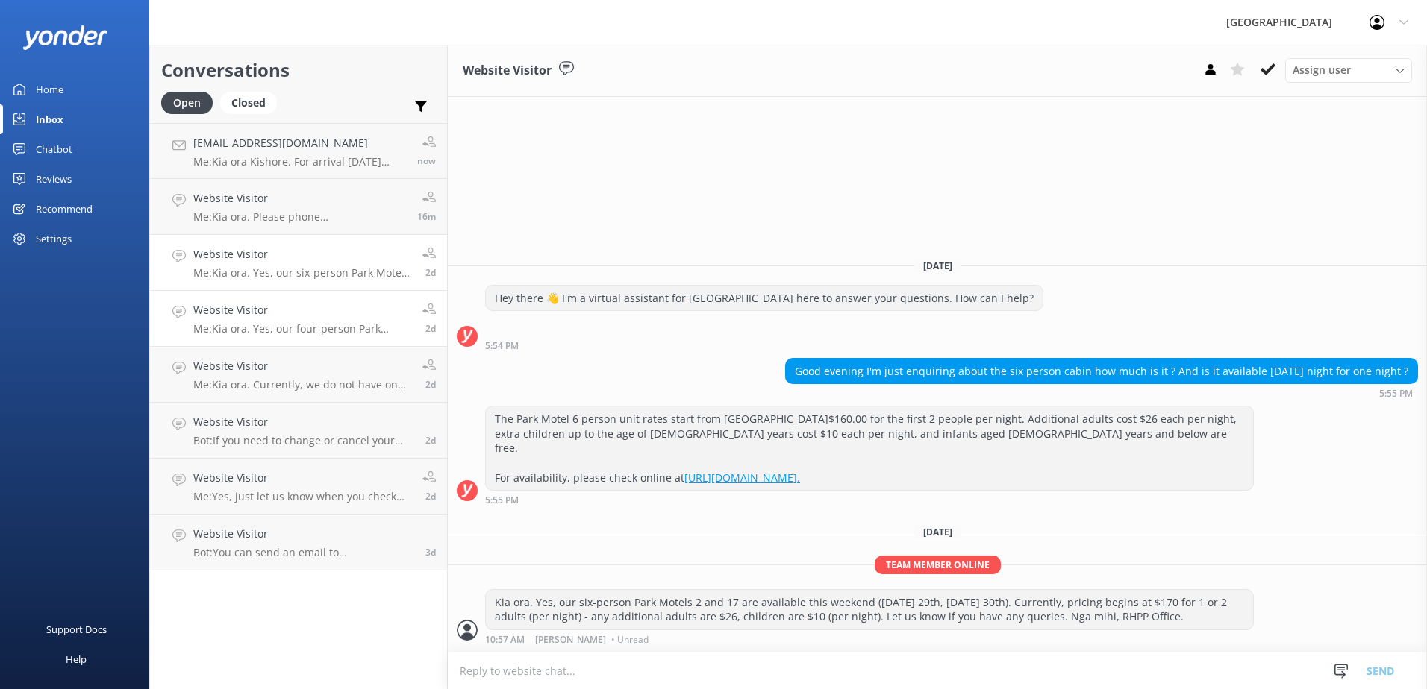
click at [357, 331] on p "Me: Kia ora. Yes, our four-person Park Motel 16 is available this weekend ([DAT…" at bounding box center [302, 328] width 218 height 13
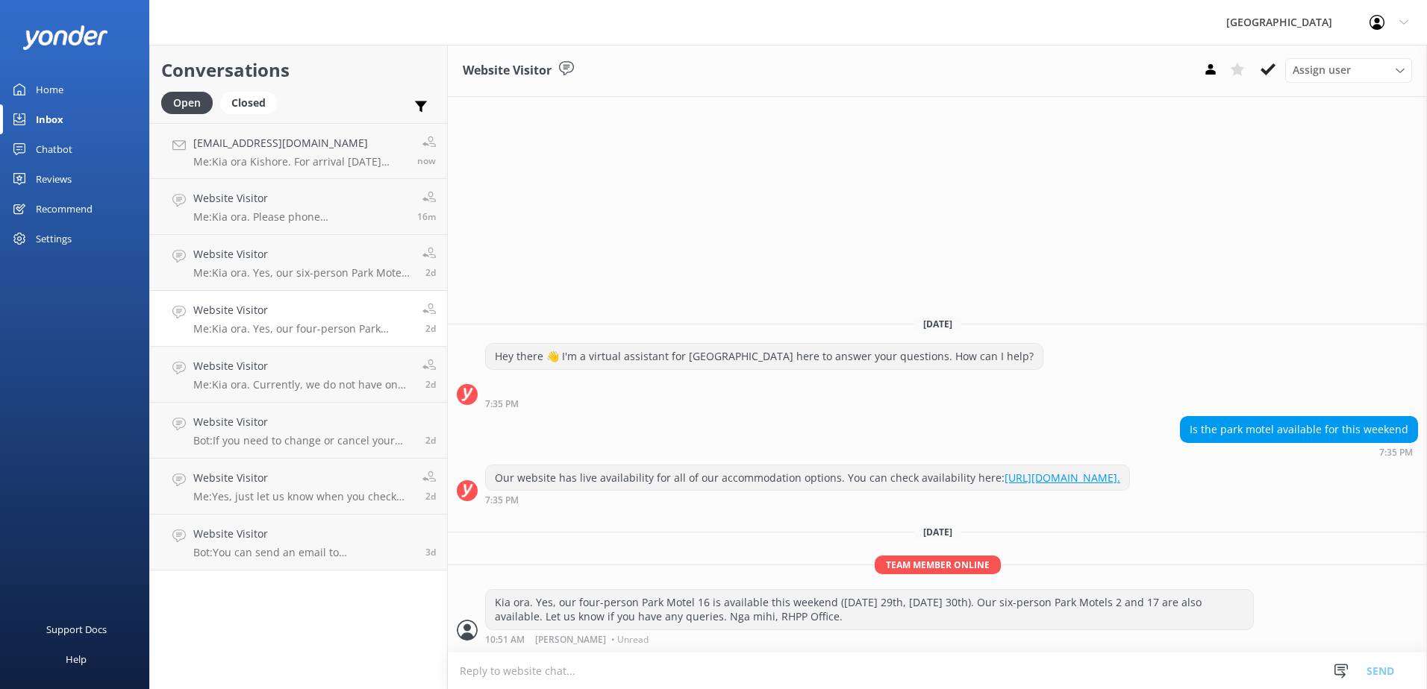
click at [332, 320] on div "Website Visitor Me: Kia ora. Yes, our four-person Park Motel 16 is available th…" at bounding box center [302, 318] width 218 height 33
click at [350, 272] on p "Me: Kia ora. Yes, our six-person Park Motels 2 and 17 are available this weeken…" at bounding box center [302, 272] width 218 height 13
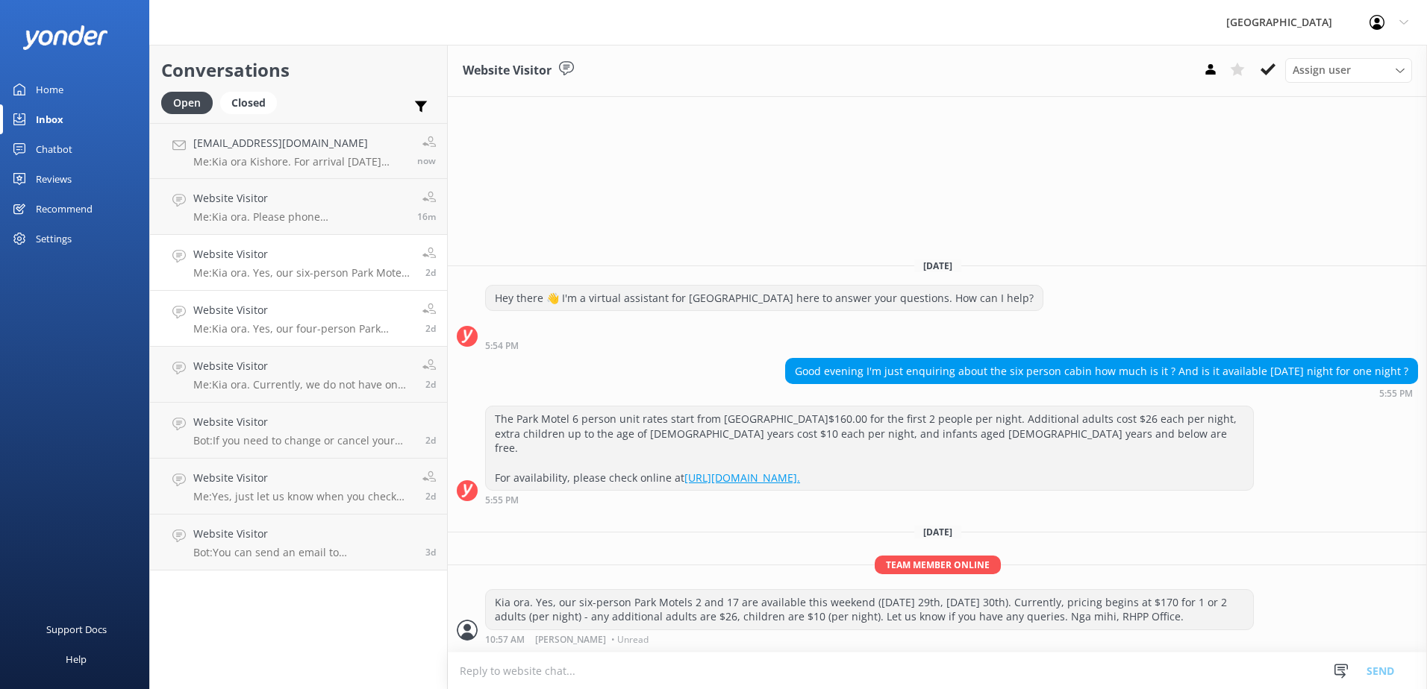
click at [355, 321] on div "Website Visitor Me: Kia ora. Yes, our four-person Park Motel 16 is available th…" at bounding box center [302, 318] width 218 height 33
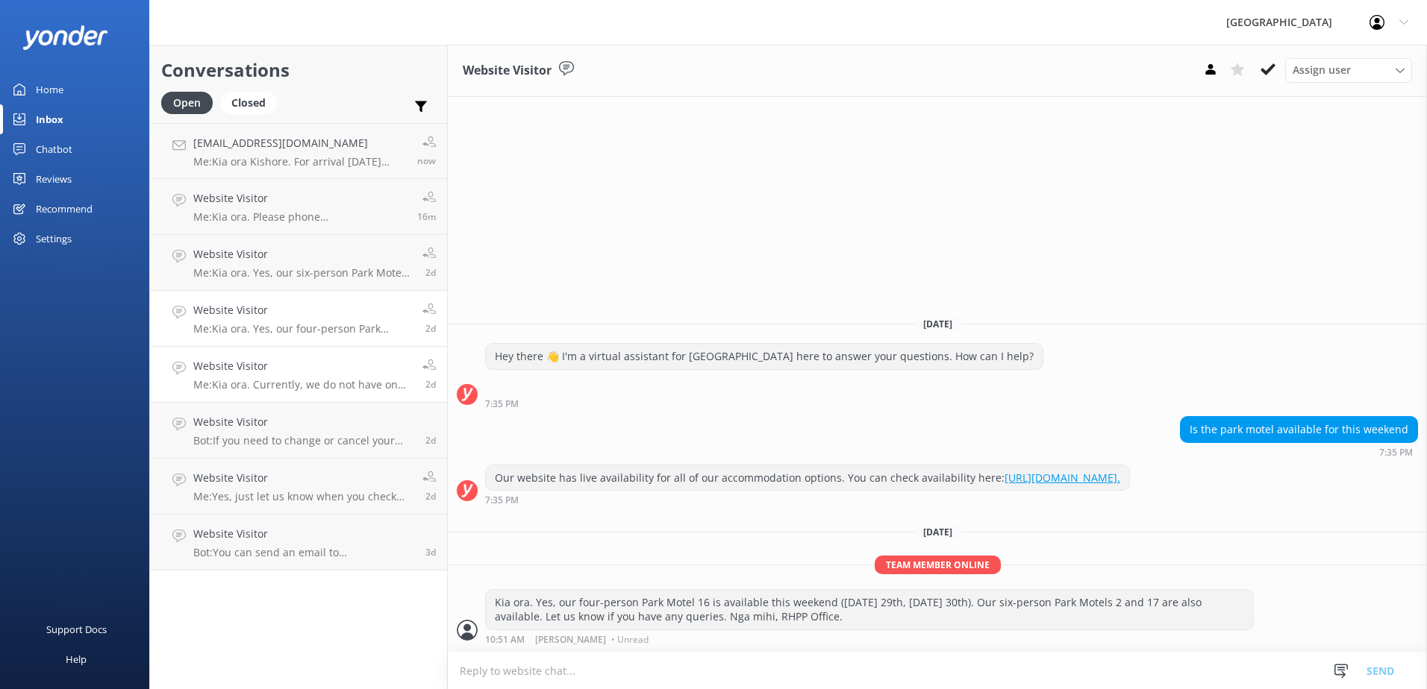
click at [359, 367] on h4 "Website Visitor" at bounding box center [302, 366] width 218 height 16
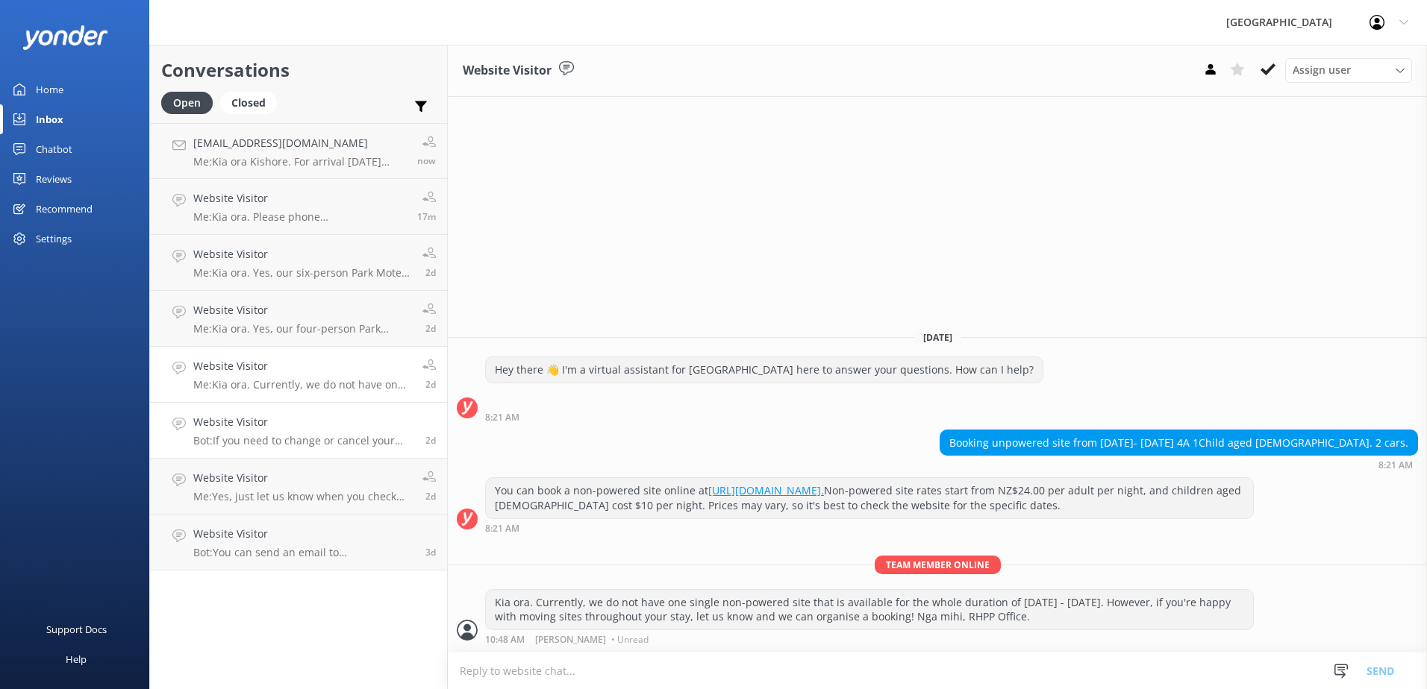
click at [346, 430] on h4 "Website Visitor" at bounding box center [303, 422] width 221 height 16
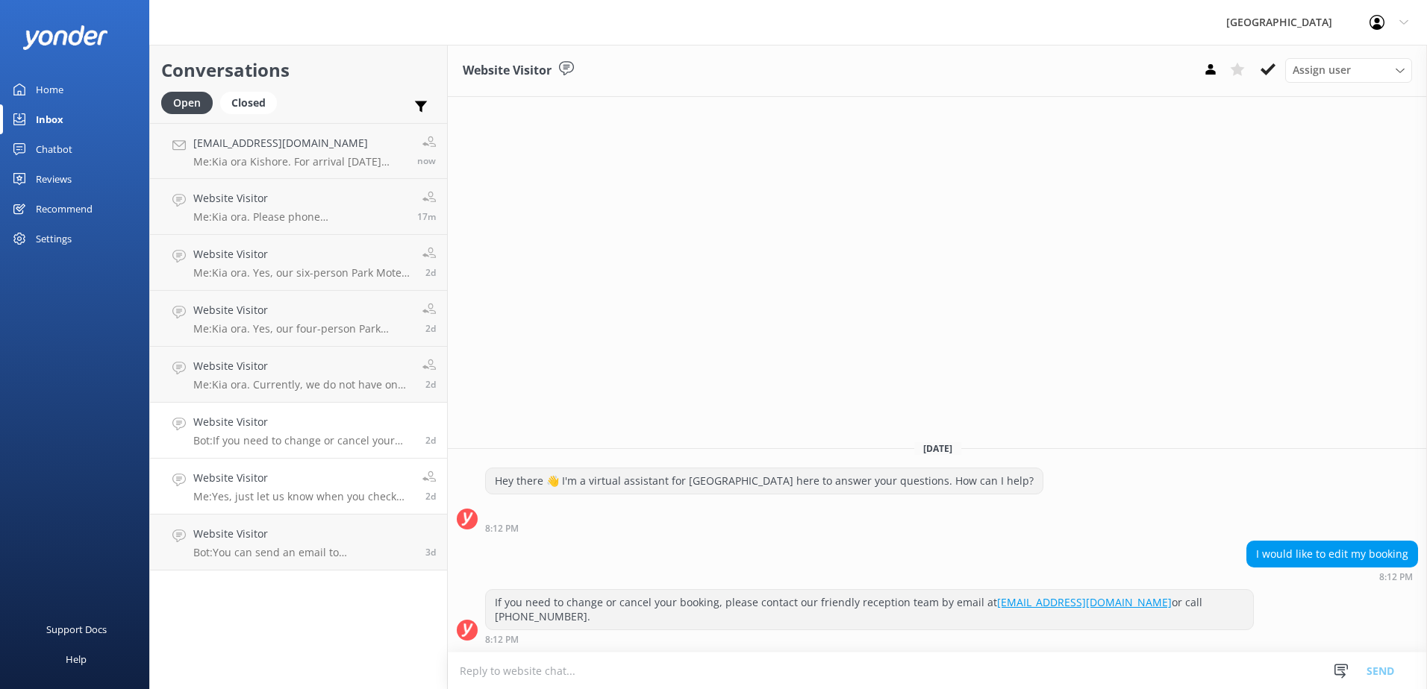
click at [320, 502] on p "Me: Yes, just let us know when you check in." at bounding box center [302, 496] width 218 height 13
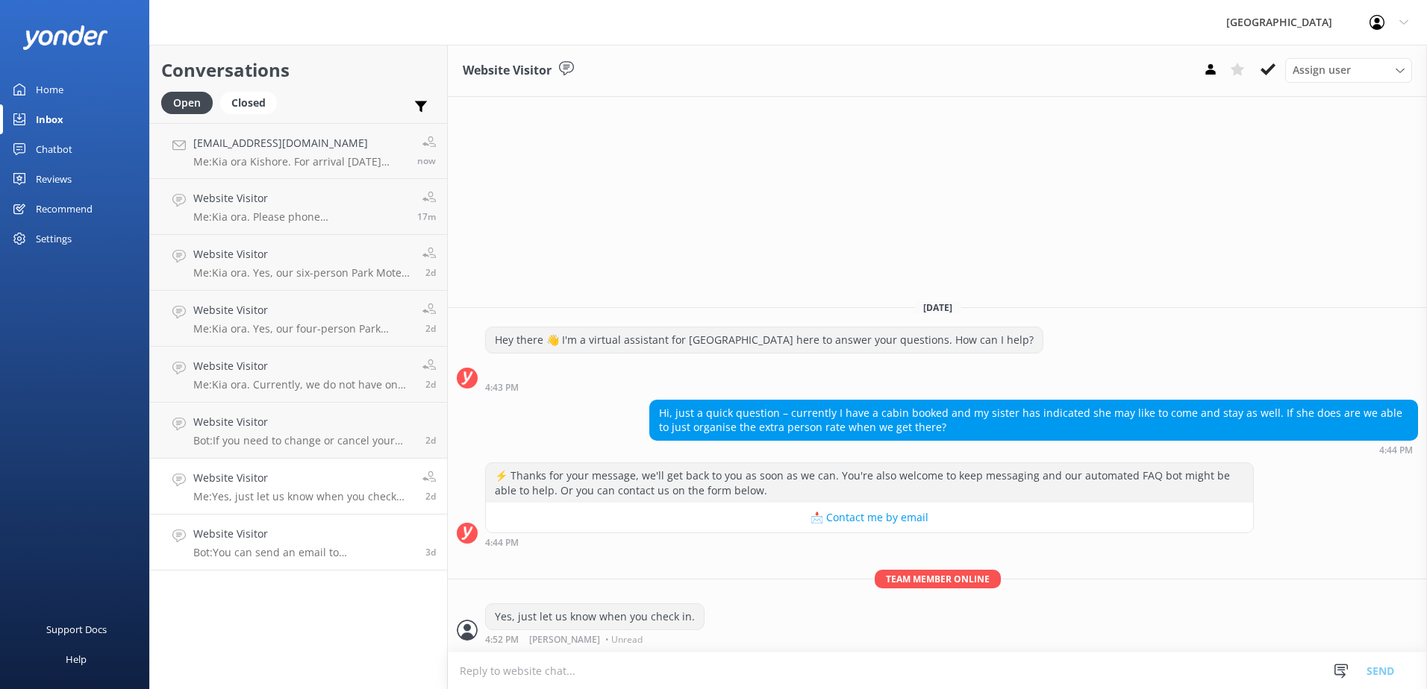
click at [322, 531] on h4 "Website Visitor" at bounding box center [303, 534] width 221 height 16
